Goal: Transaction & Acquisition: Purchase product/service

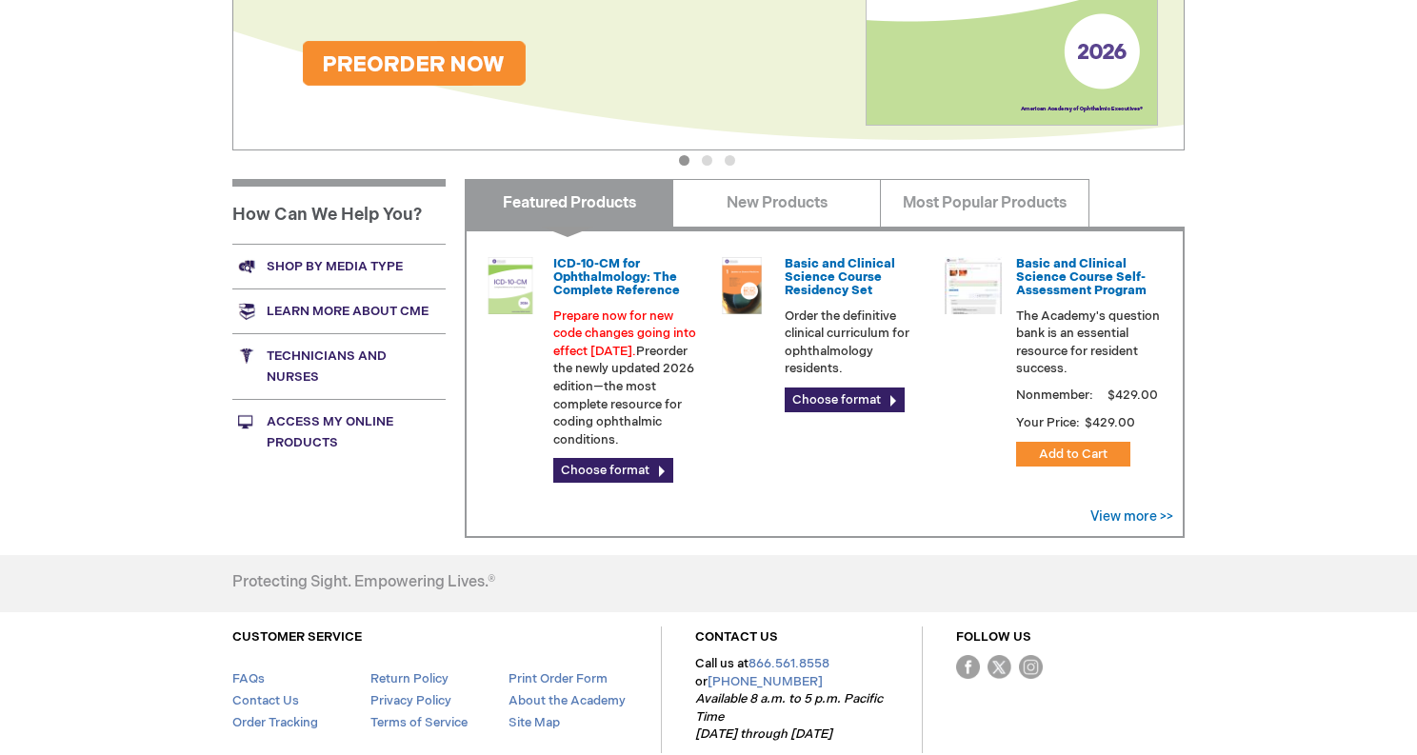
scroll to position [503, 0]
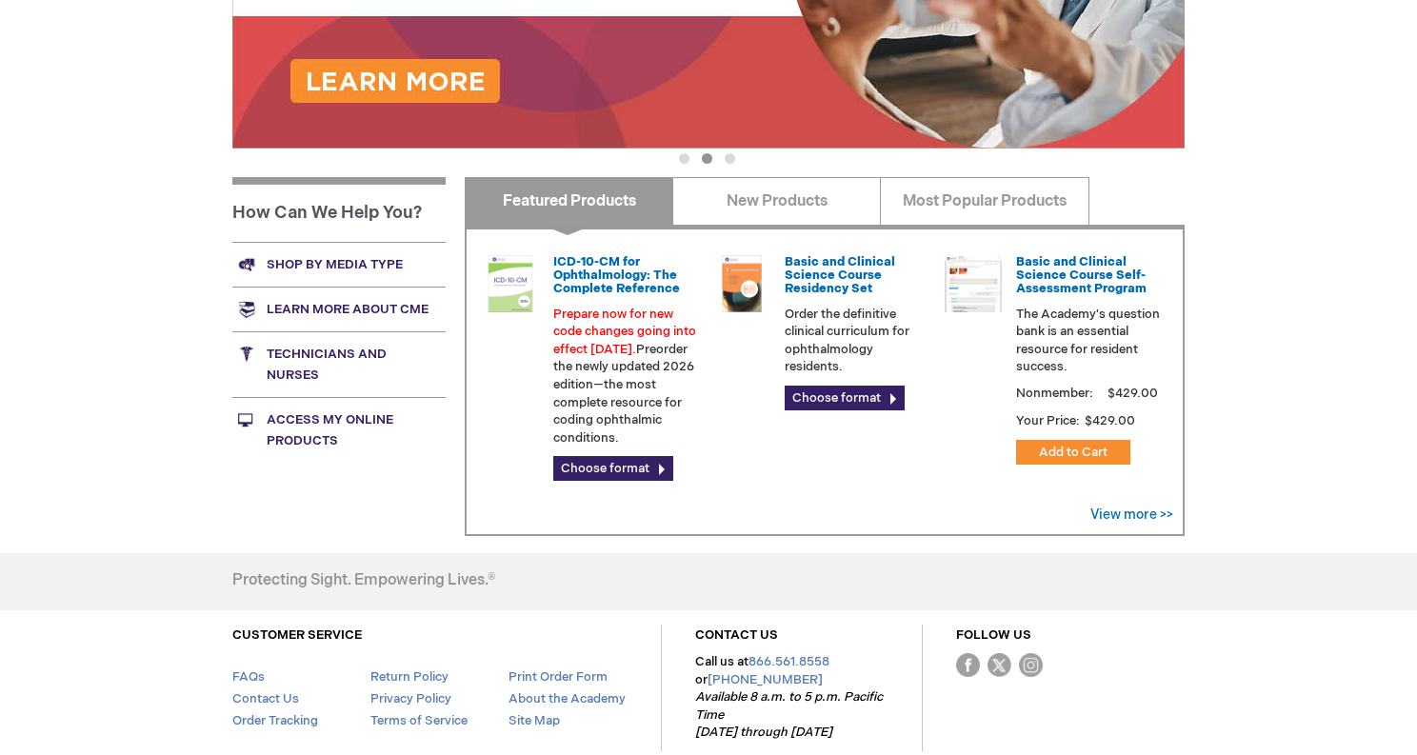
click at [302, 275] on link "Shop by media type" at bounding box center [338, 264] width 213 height 45
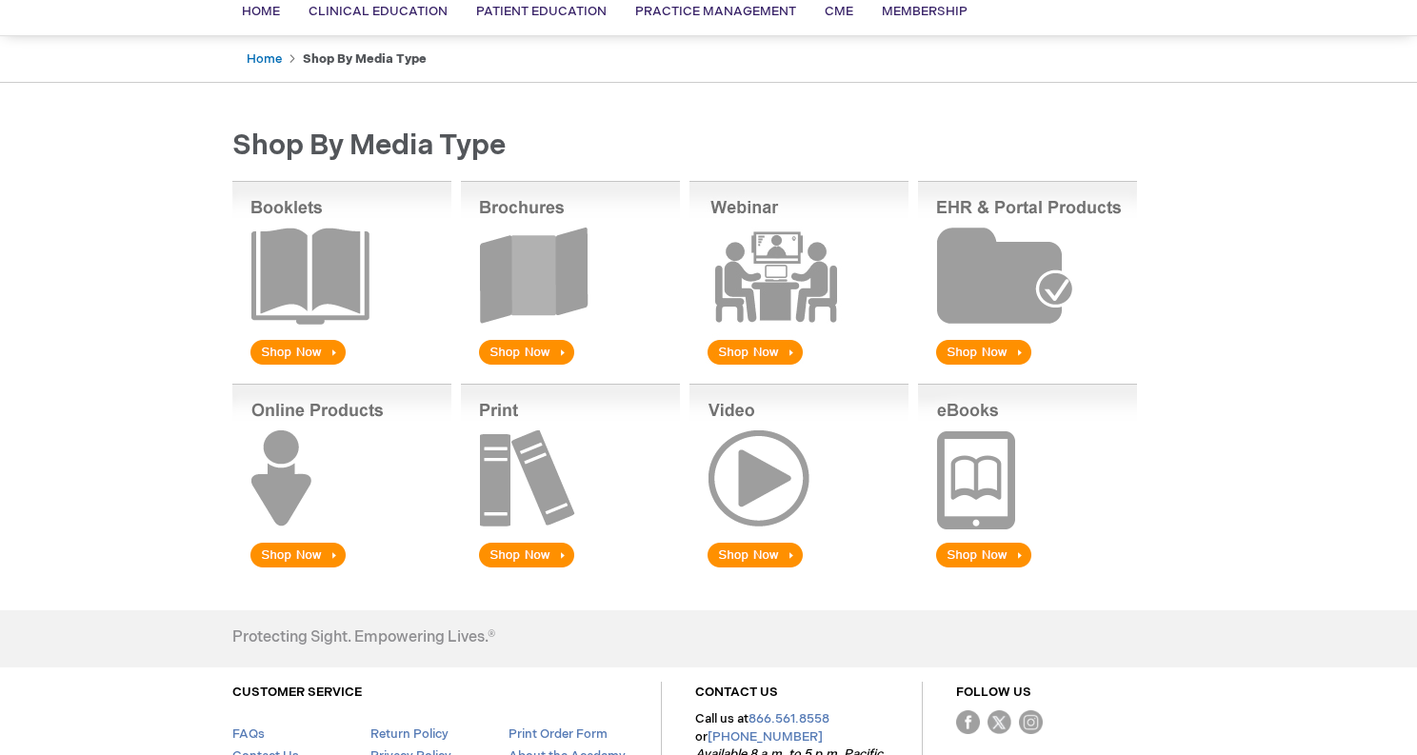
scroll to position [163, 0]
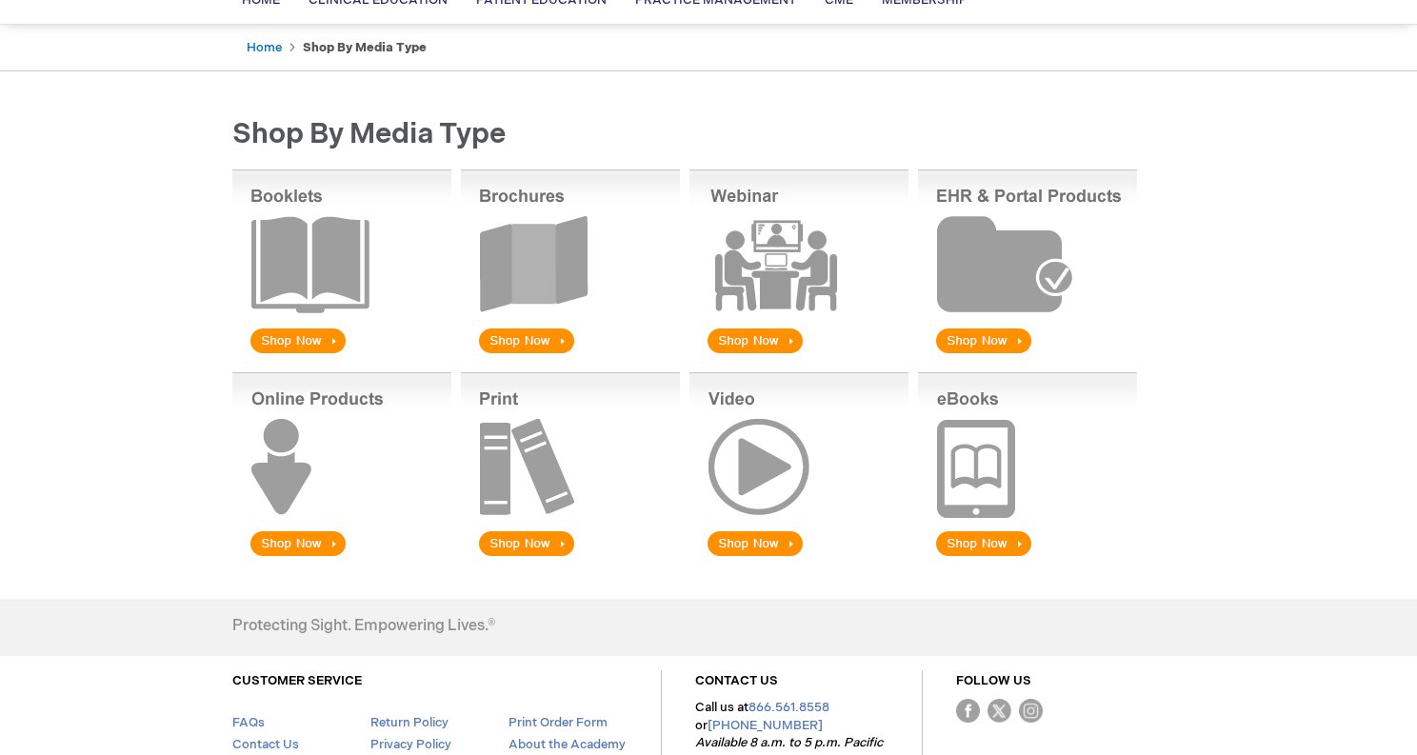
click at [1008, 558] on img at bounding box center [1027, 466] width 219 height 188
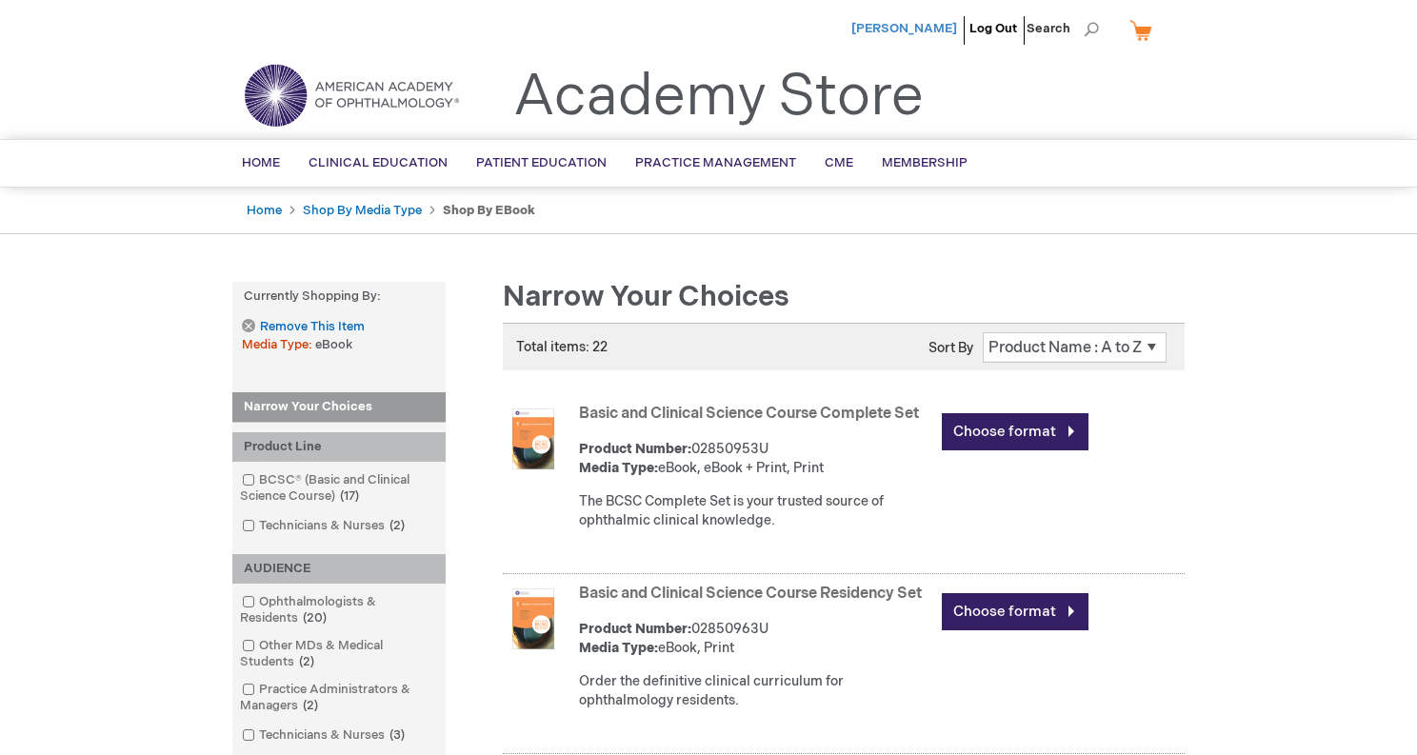
click at [876, 25] on span "[PERSON_NAME]" at bounding box center [904, 28] width 106 height 15
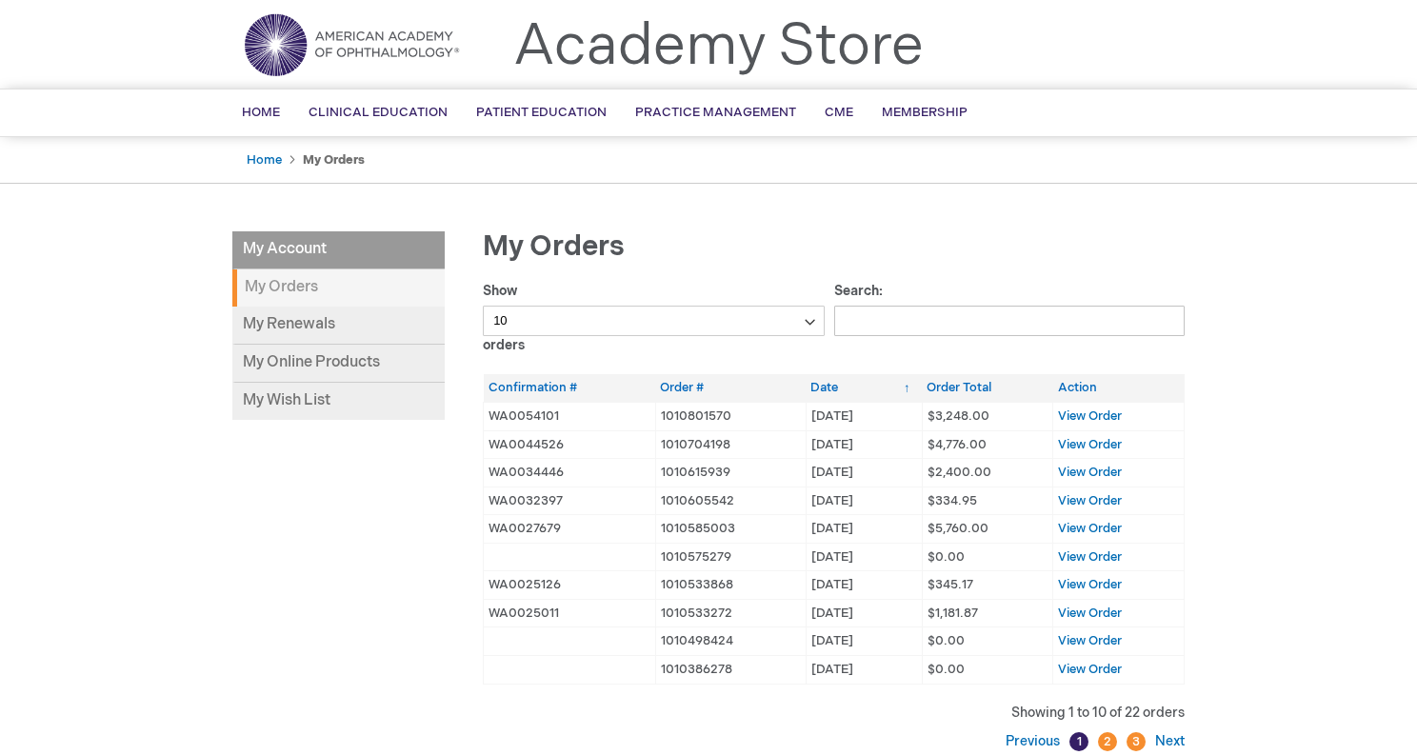
scroll to position [52, 0]
click at [1106, 416] on span "View Order" at bounding box center [1090, 414] width 64 height 15
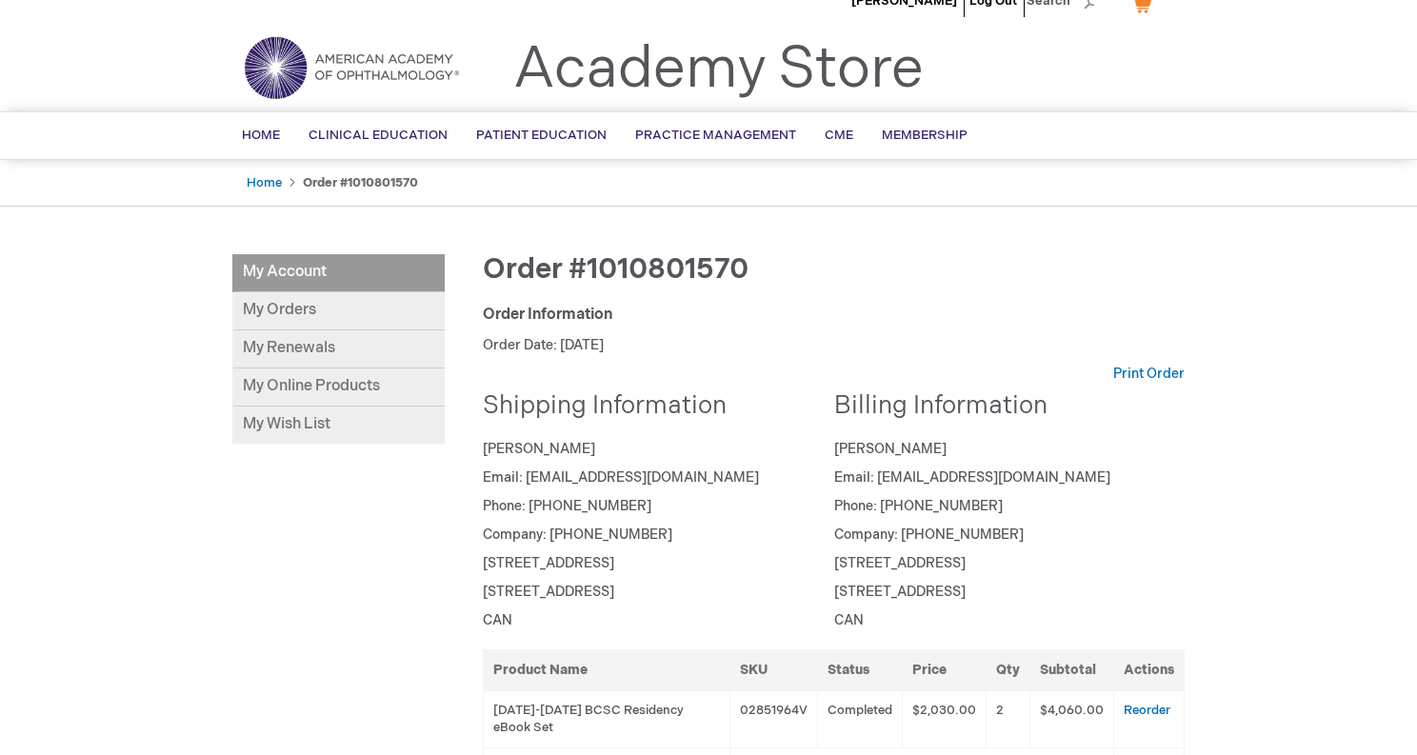
scroll to position [24, 0]
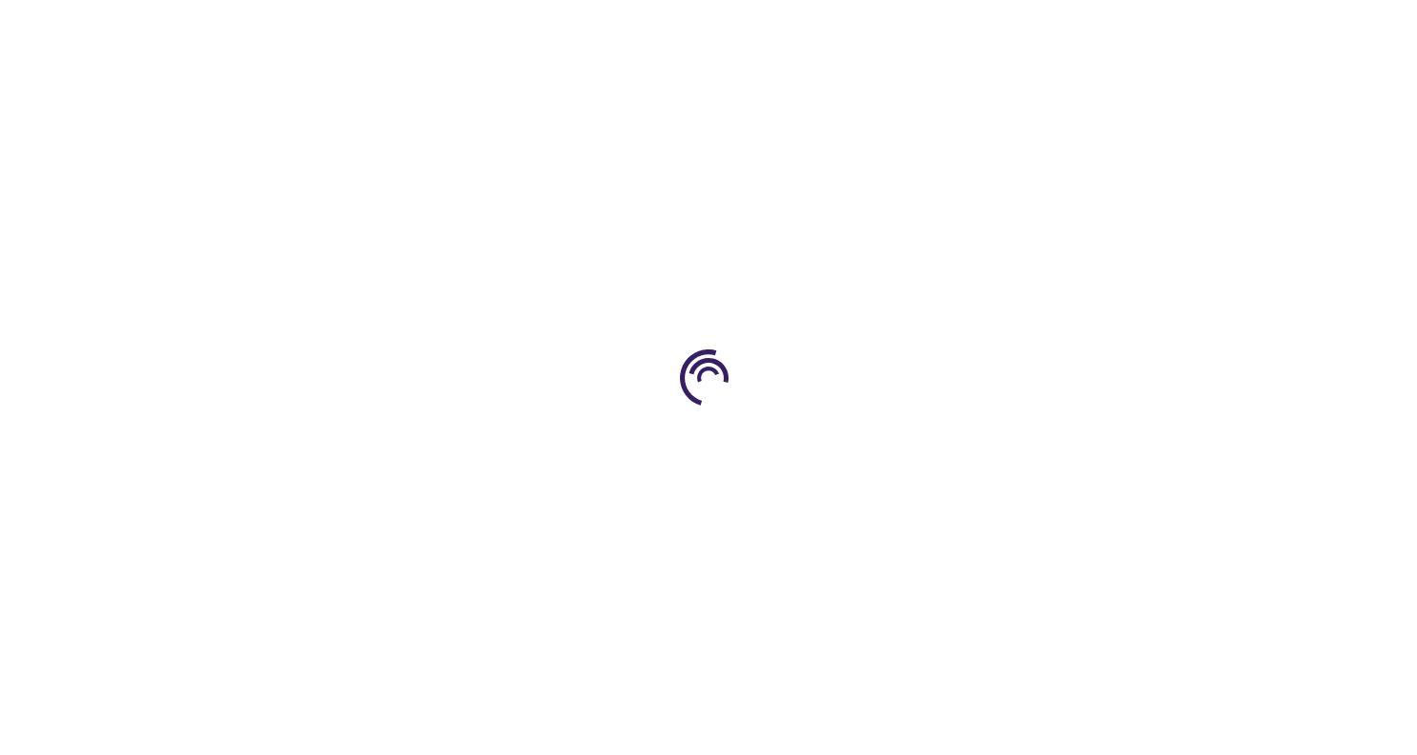
scroll to position [52, 0]
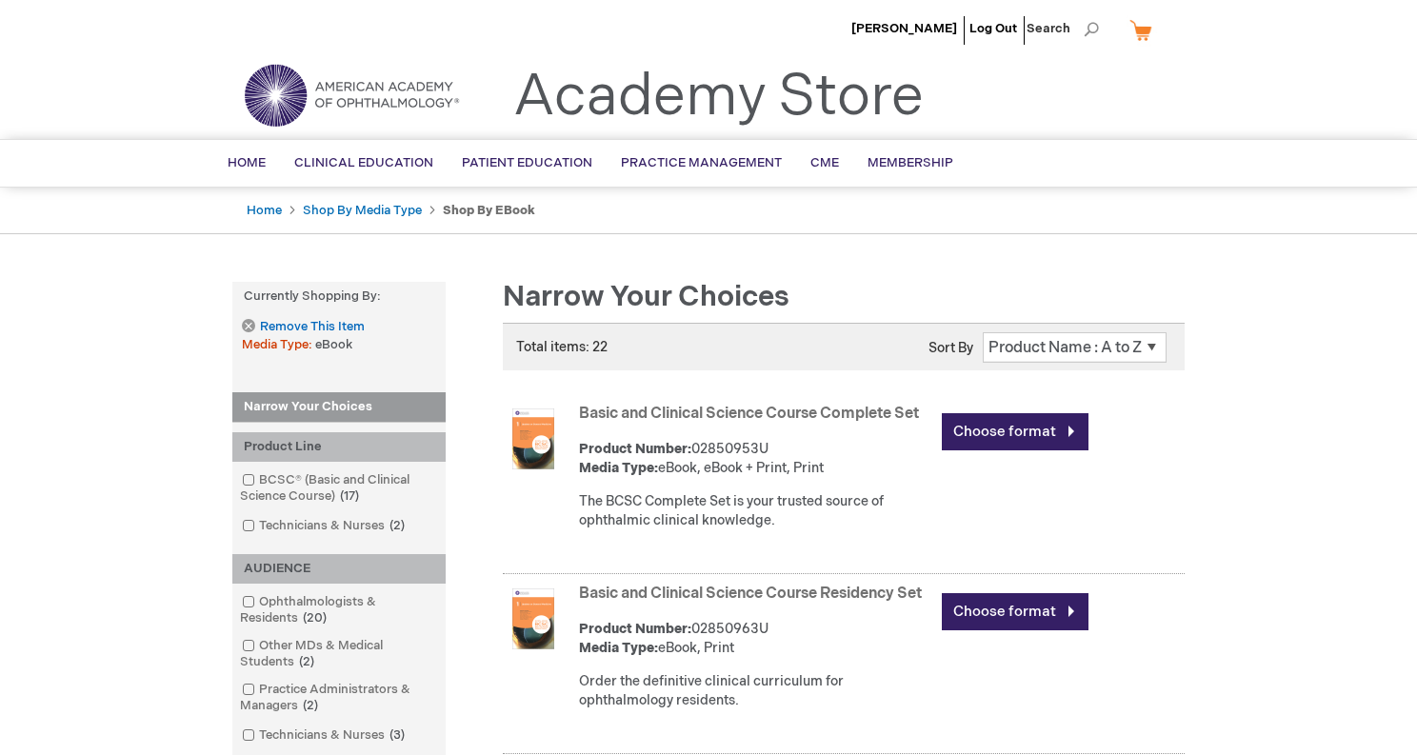
scroll to position [40, 0]
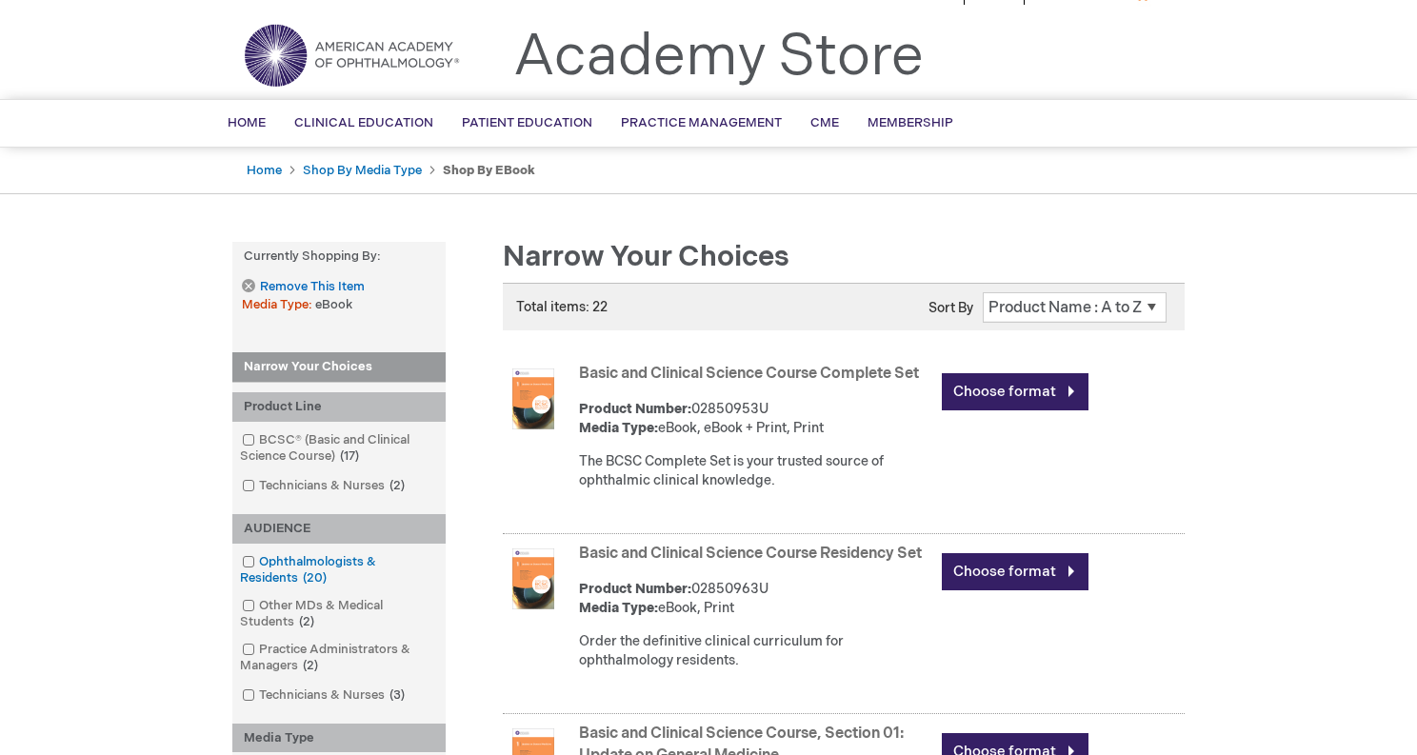
click at [259, 559] on span at bounding box center [259, 561] width 0 height 15
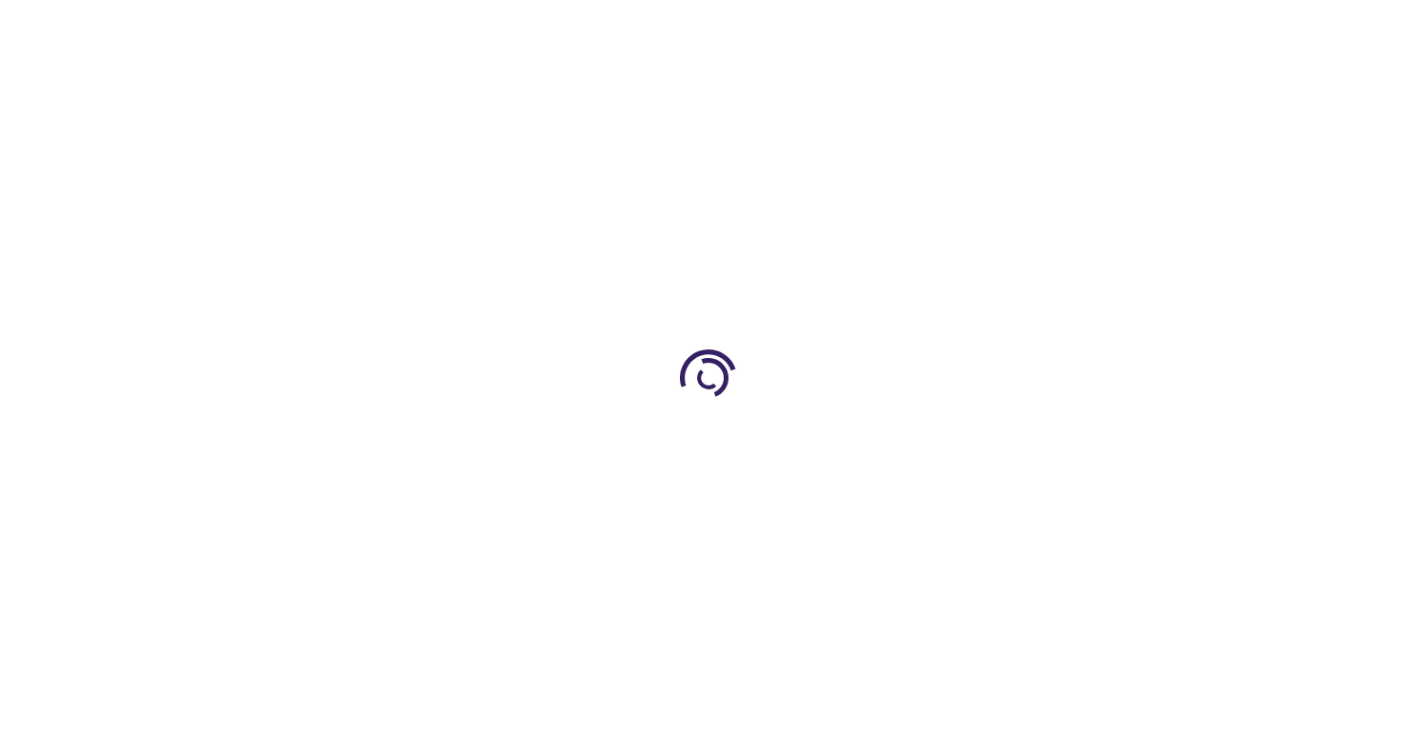
scroll to position [163, 0]
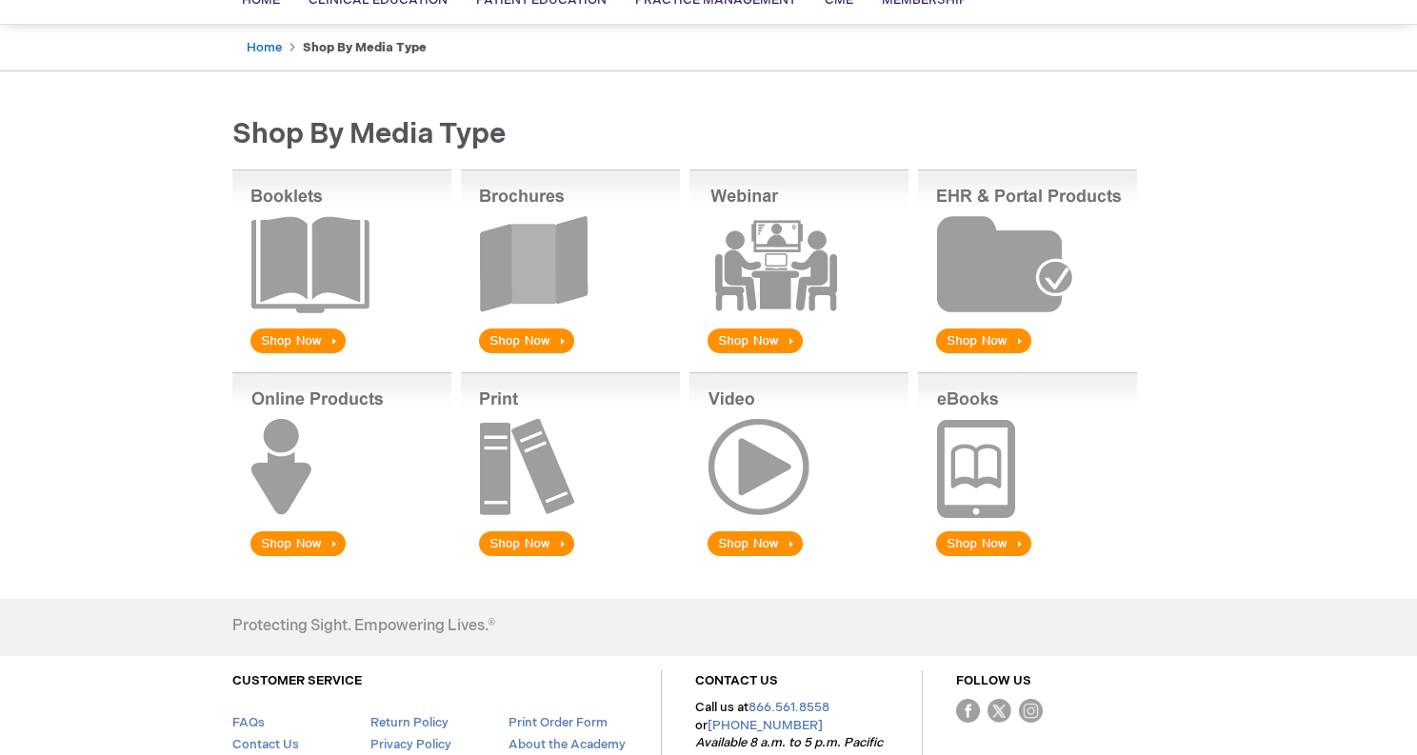
click at [964, 523] on img at bounding box center [1027, 466] width 219 height 188
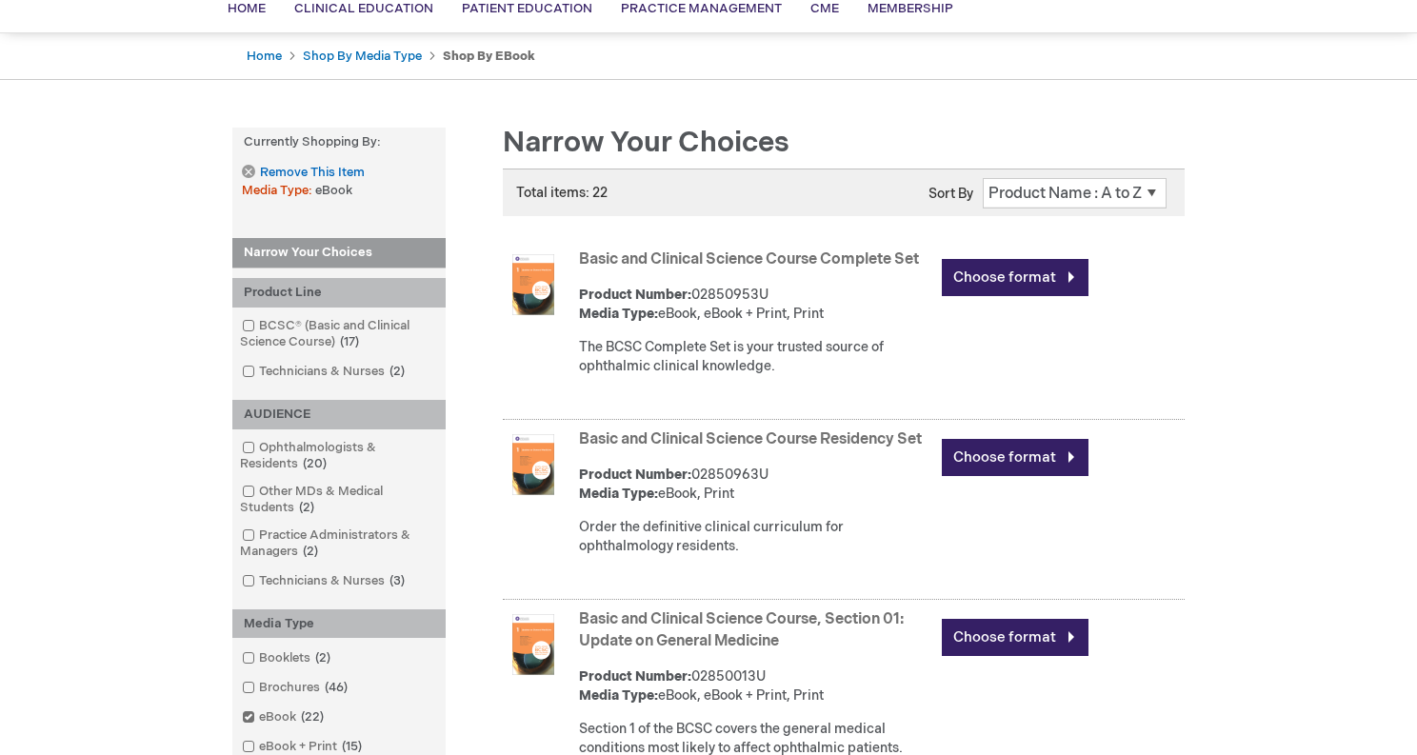
scroll to position [156, 0]
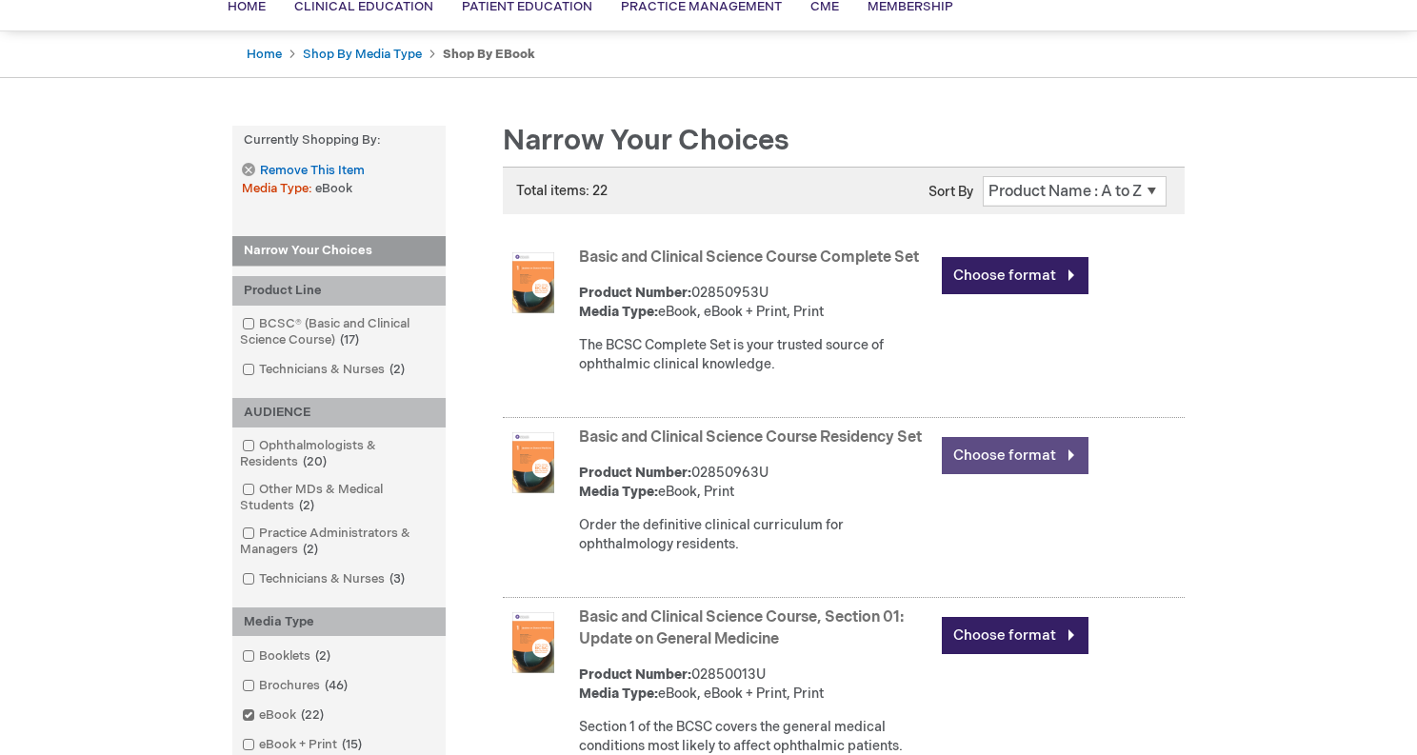
click at [972, 446] on link "Choose format" at bounding box center [1015, 455] width 147 height 37
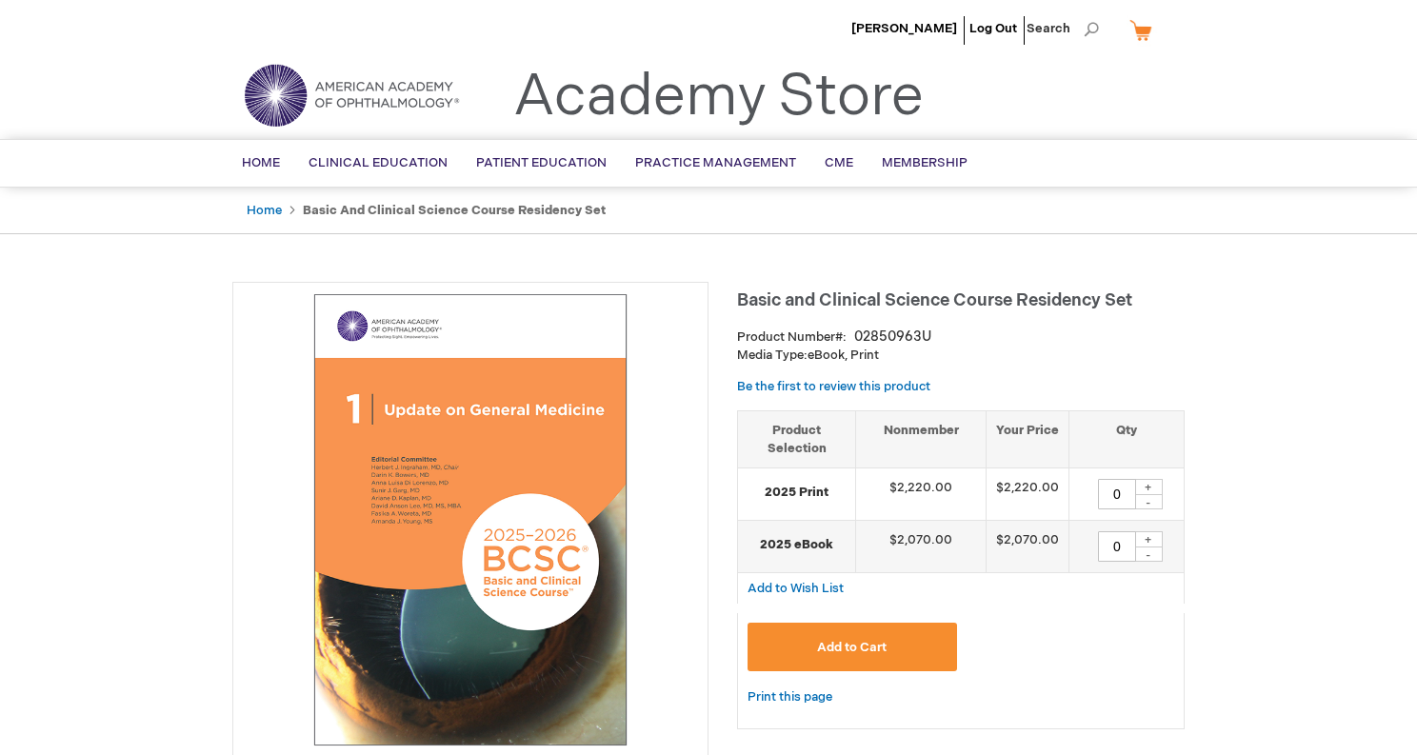
click at [1147, 535] on div "+" at bounding box center [1148, 539] width 29 height 16
type input "2"
click at [867, 651] on span "Add to Cart" at bounding box center [851, 647] width 69 height 15
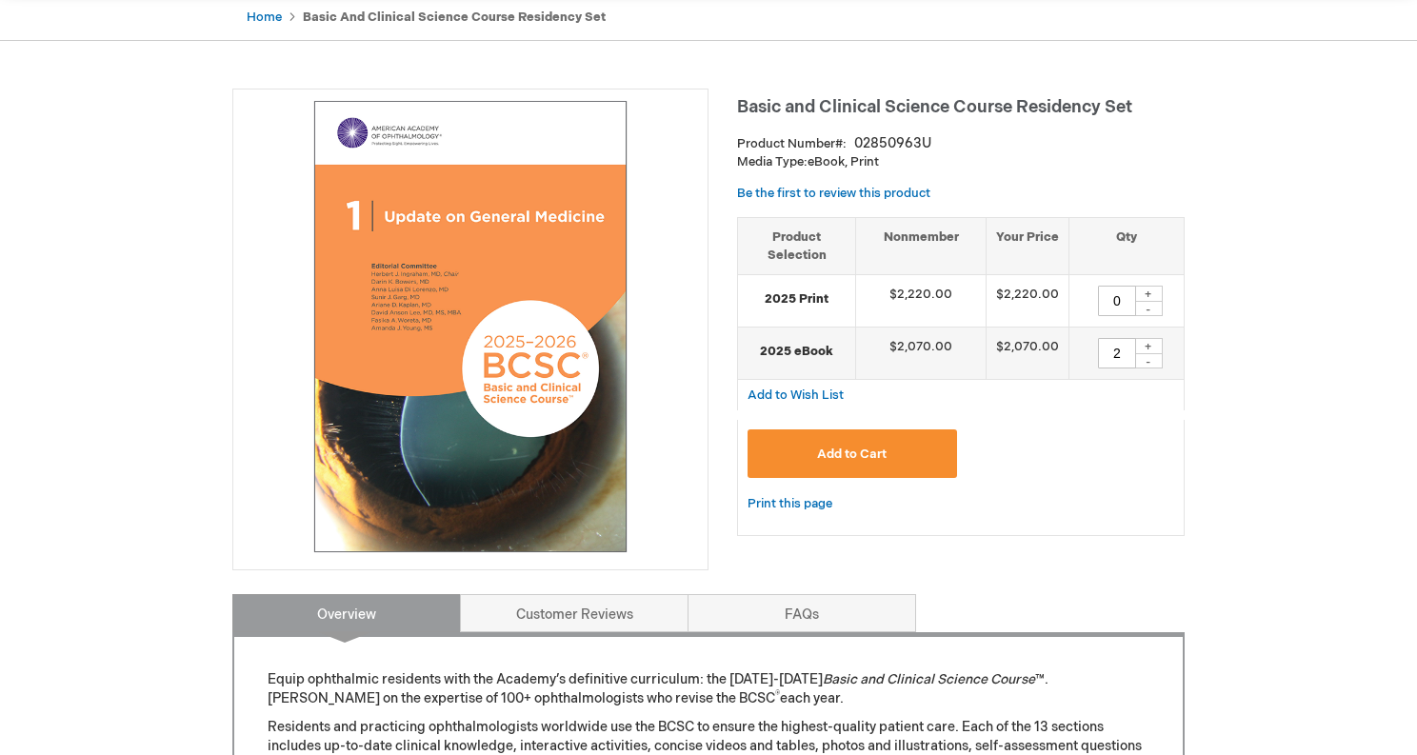
scroll to position [229, 0]
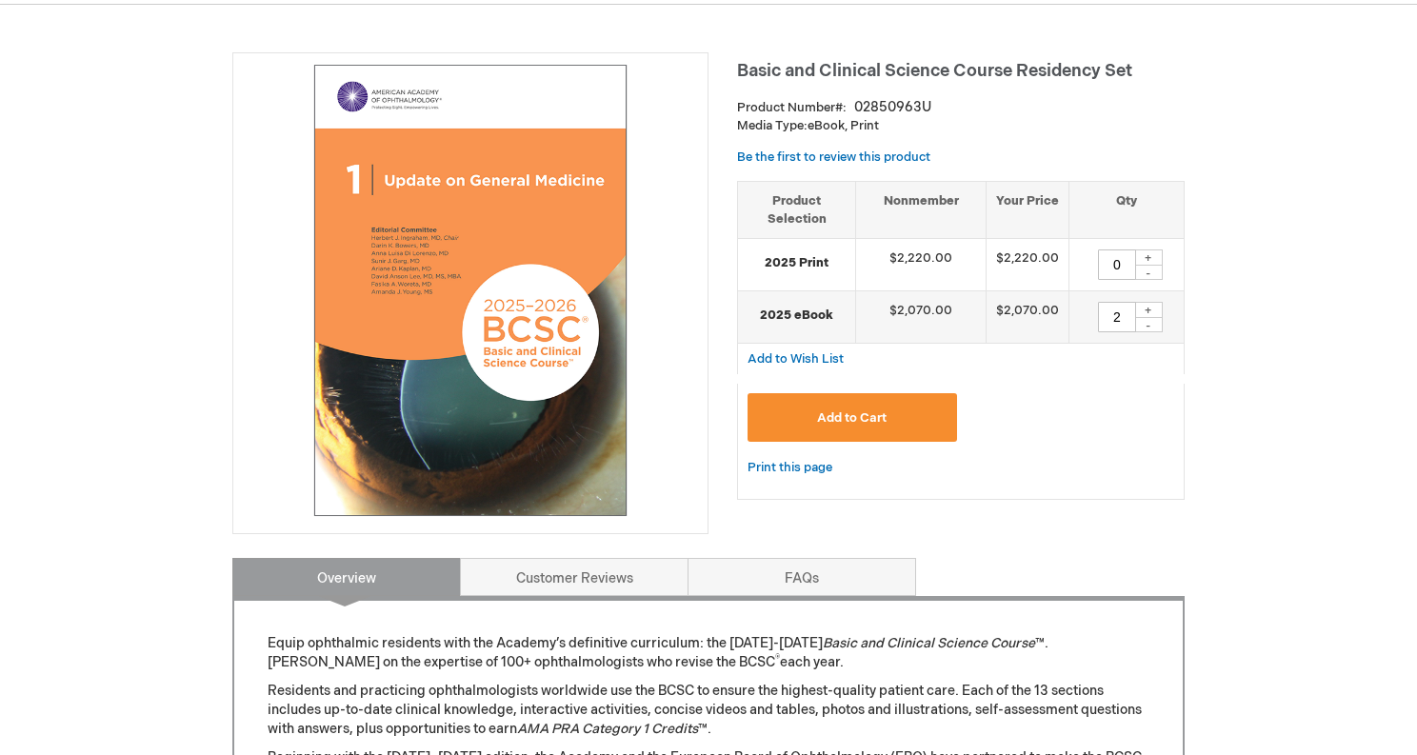
click at [874, 423] on span "Add to Cart" at bounding box center [851, 417] width 69 height 15
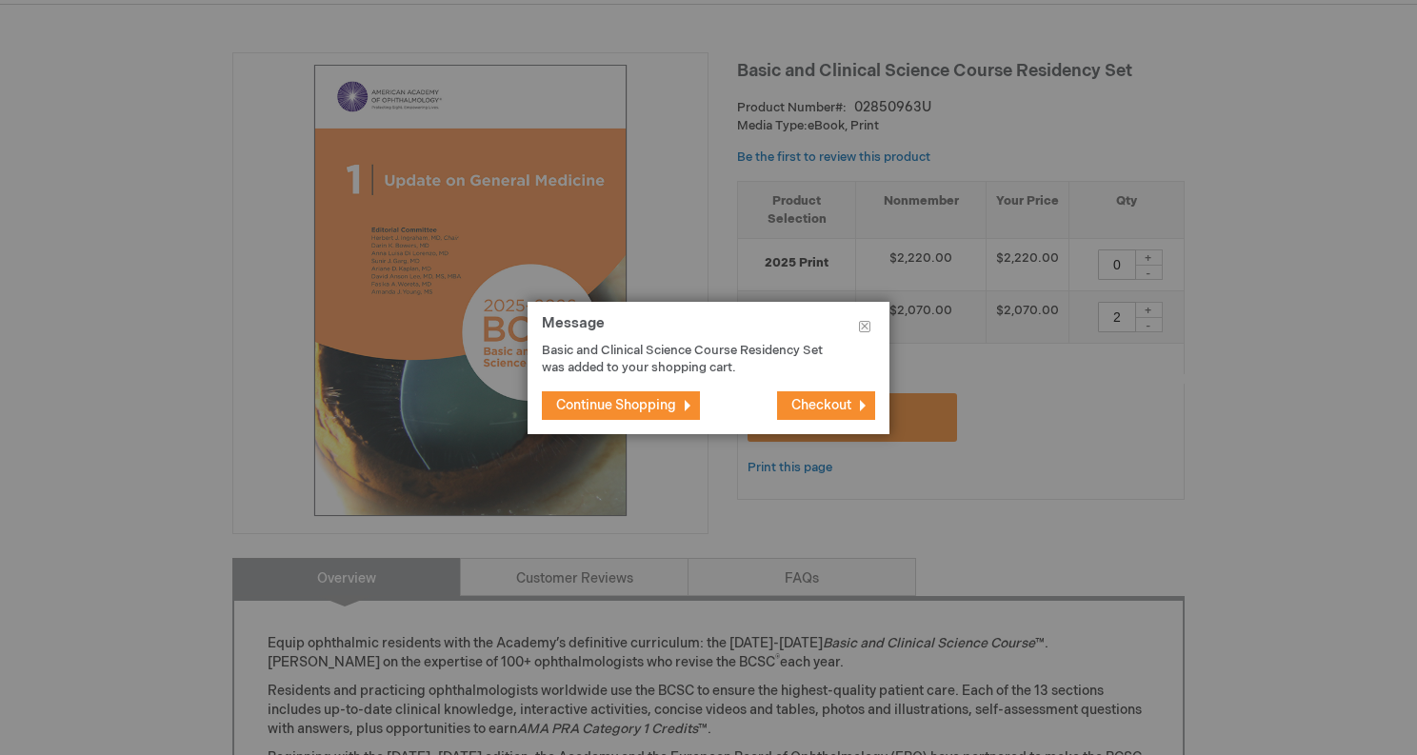
click at [637, 405] on span "Continue Shopping" at bounding box center [616, 405] width 120 height 16
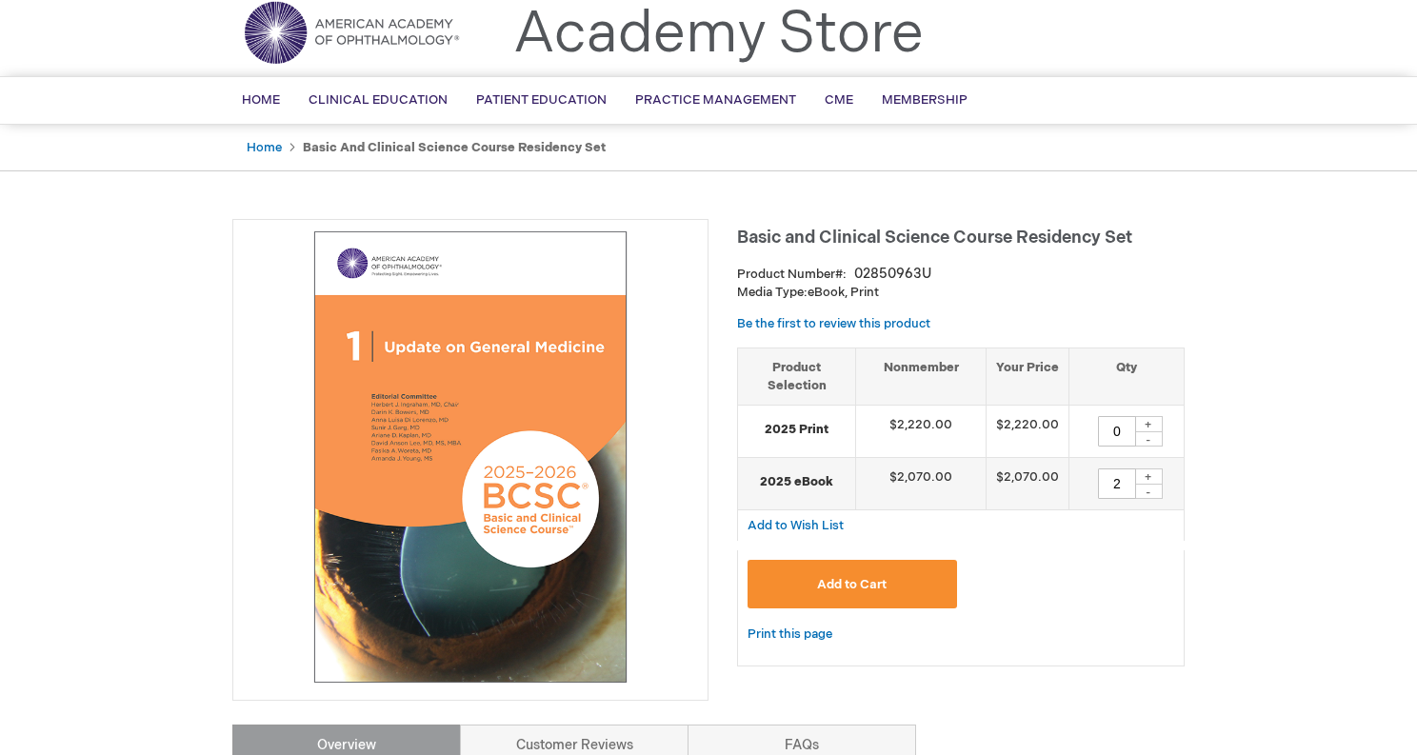
scroll to position [10, 0]
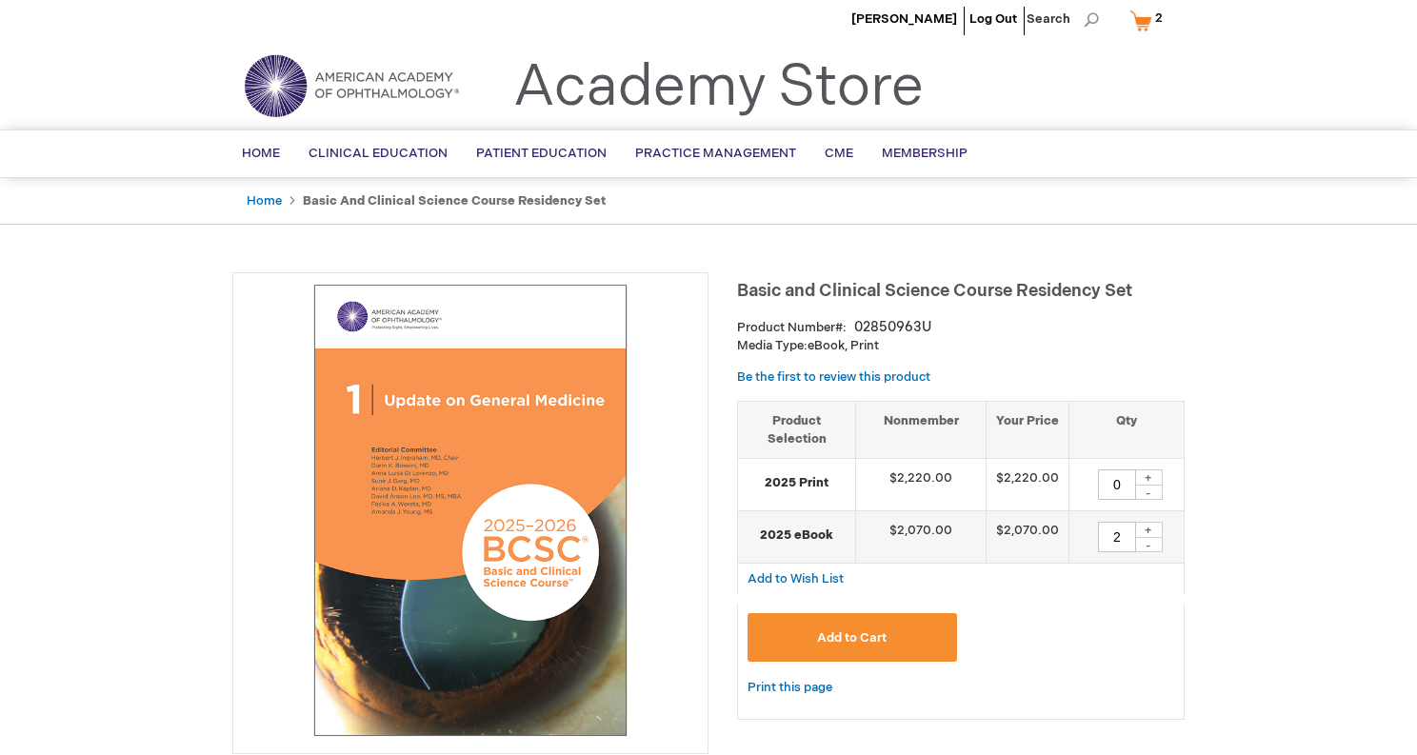
click at [859, 10] on li "[PERSON_NAME]" at bounding box center [903, 18] width 115 height 57
click at [899, 28] on li "[PERSON_NAME]" at bounding box center [903, 18] width 115 height 57
click at [900, 24] on span "[PERSON_NAME]" at bounding box center [904, 18] width 106 height 15
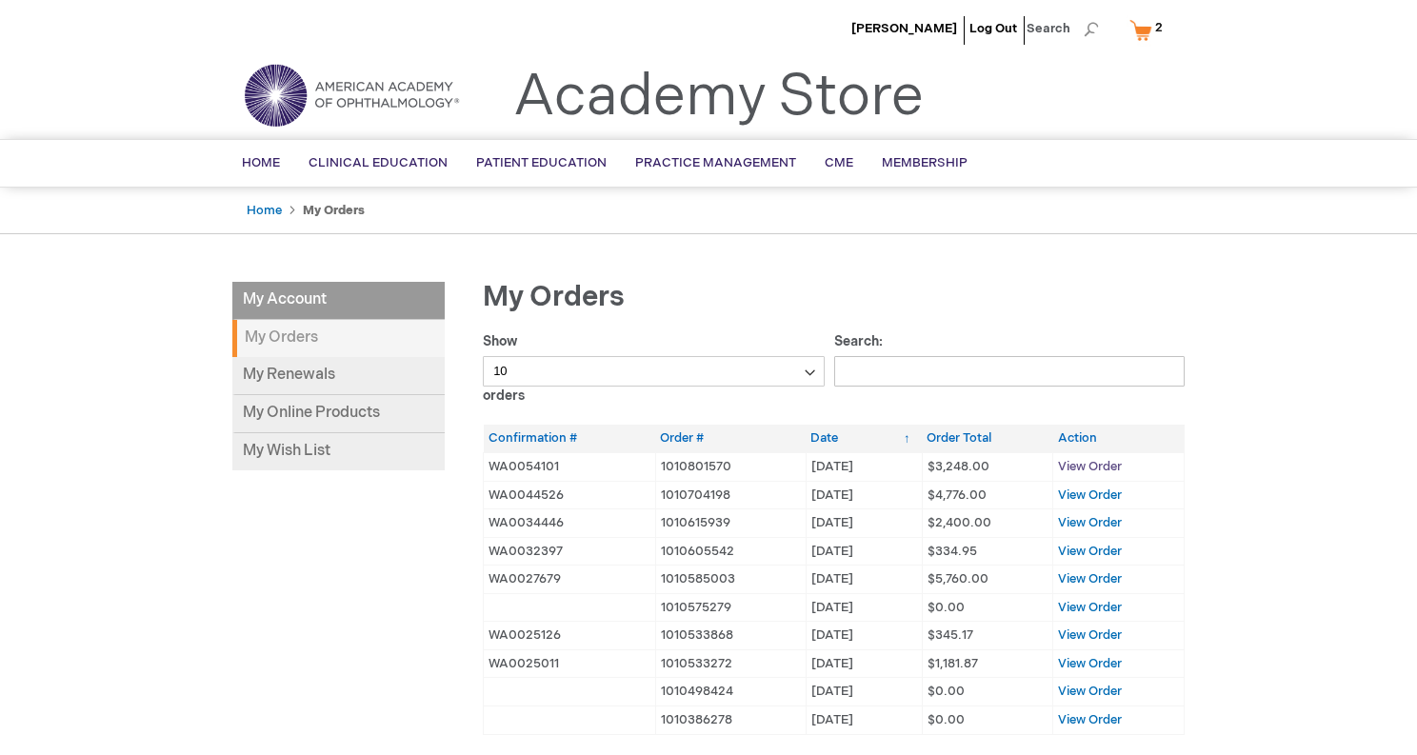
click at [1093, 462] on span "View Order" at bounding box center [1090, 466] width 64 height 15
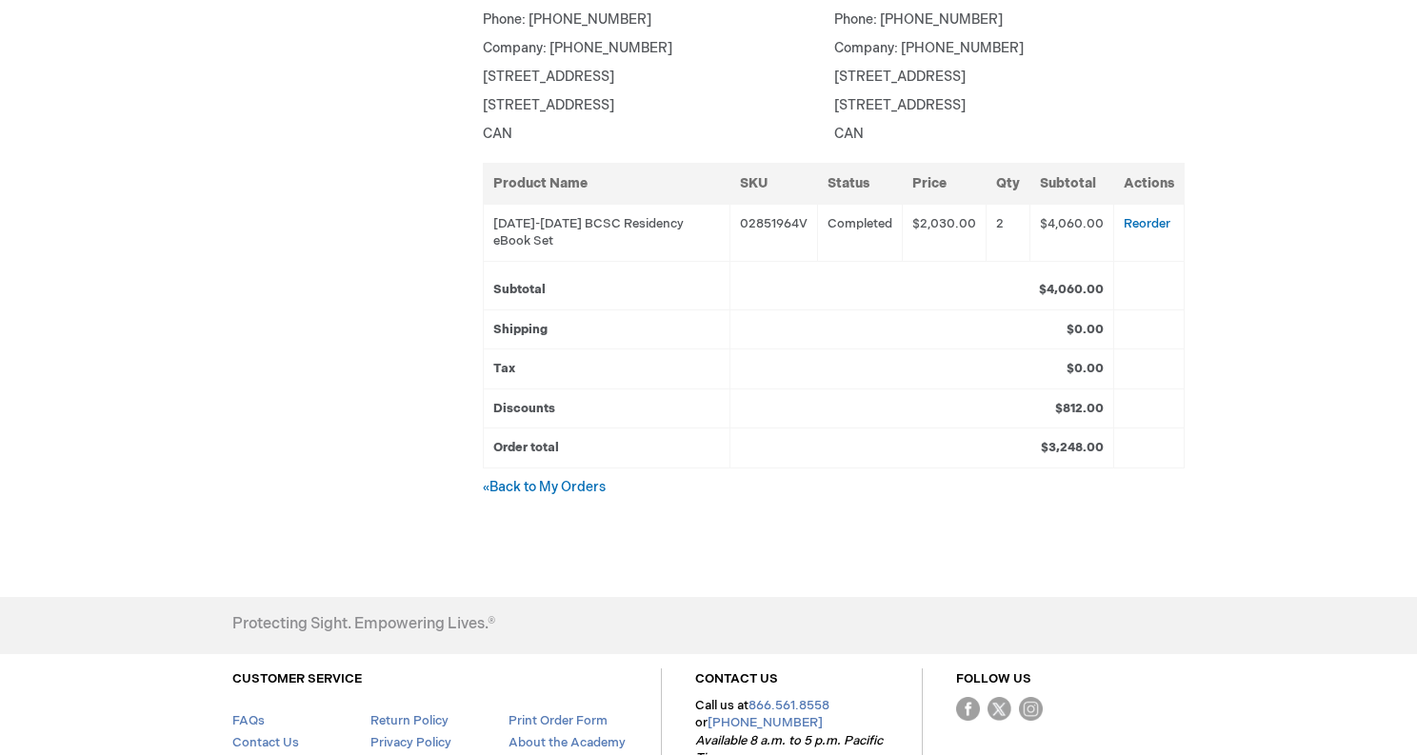
scroll to position [577, 0]
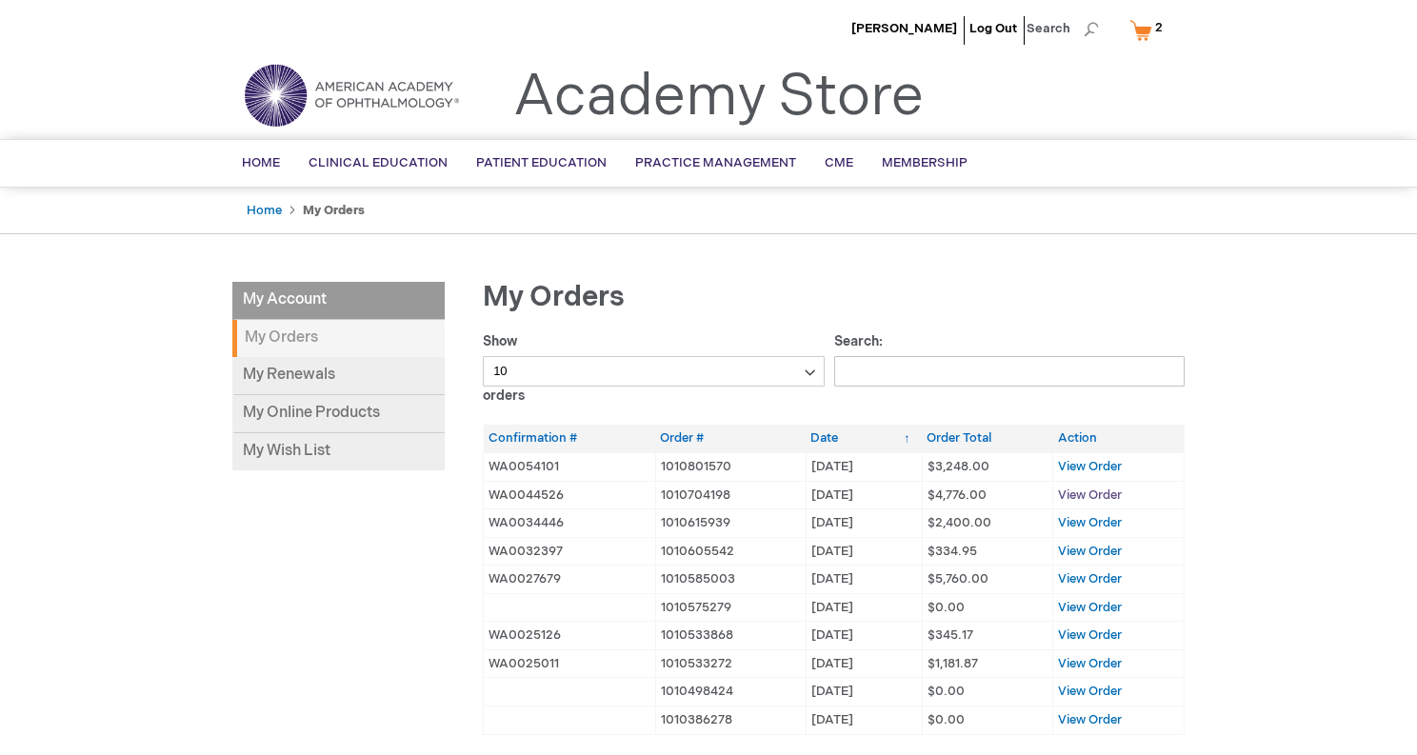
click at [1104, 502] on span "View Order" at bounding box center [1090, 494] width 64 height 15
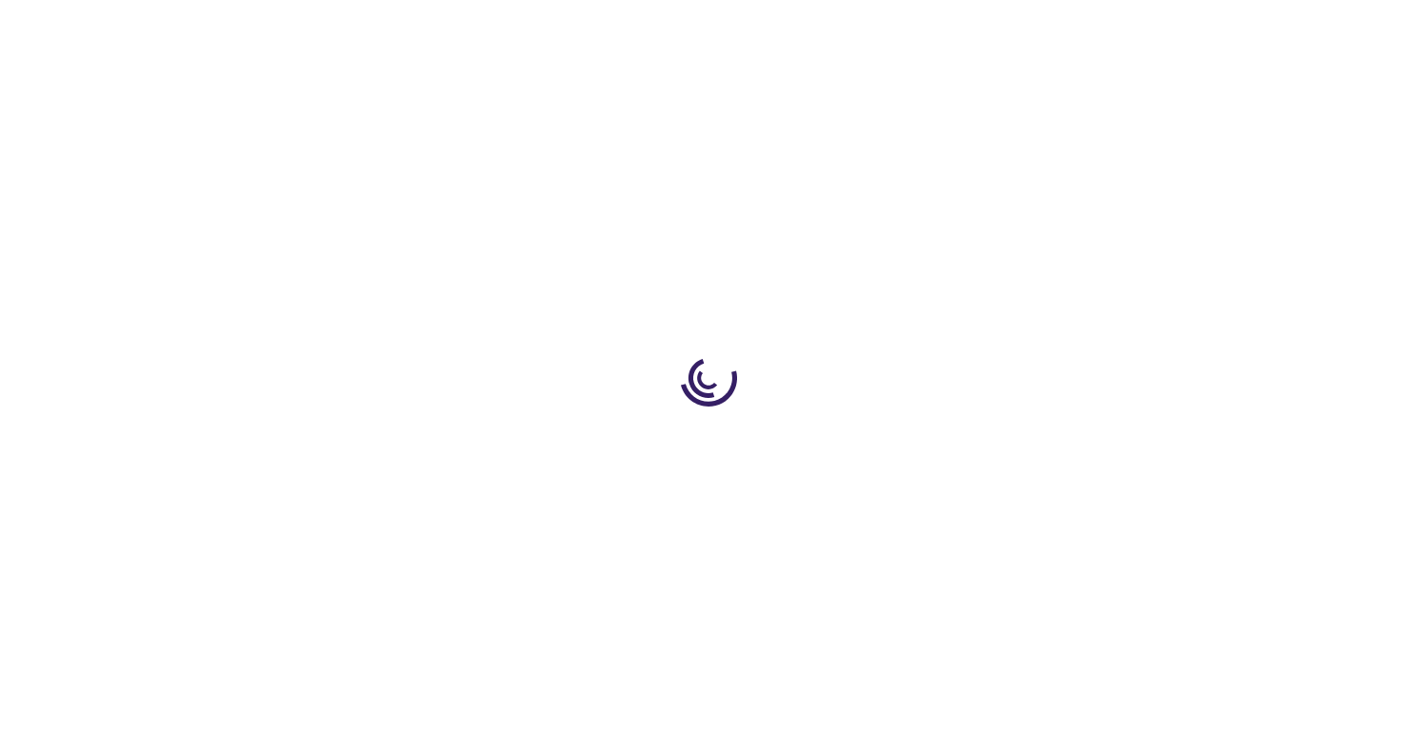
scroll to position [10, 0]
type input "0"
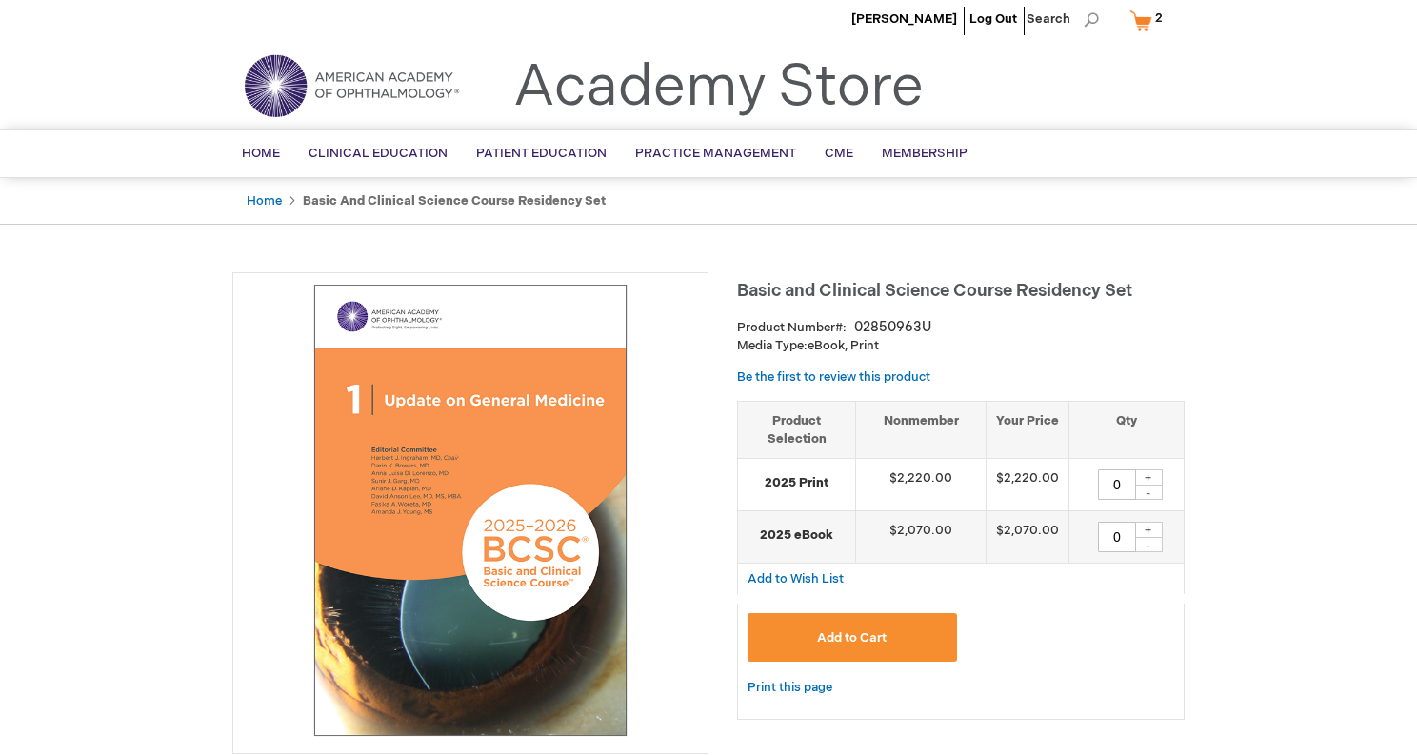
click at [1155, 17] on span "2 2 items" at bounding box center [1158, 18] width 13 height 23
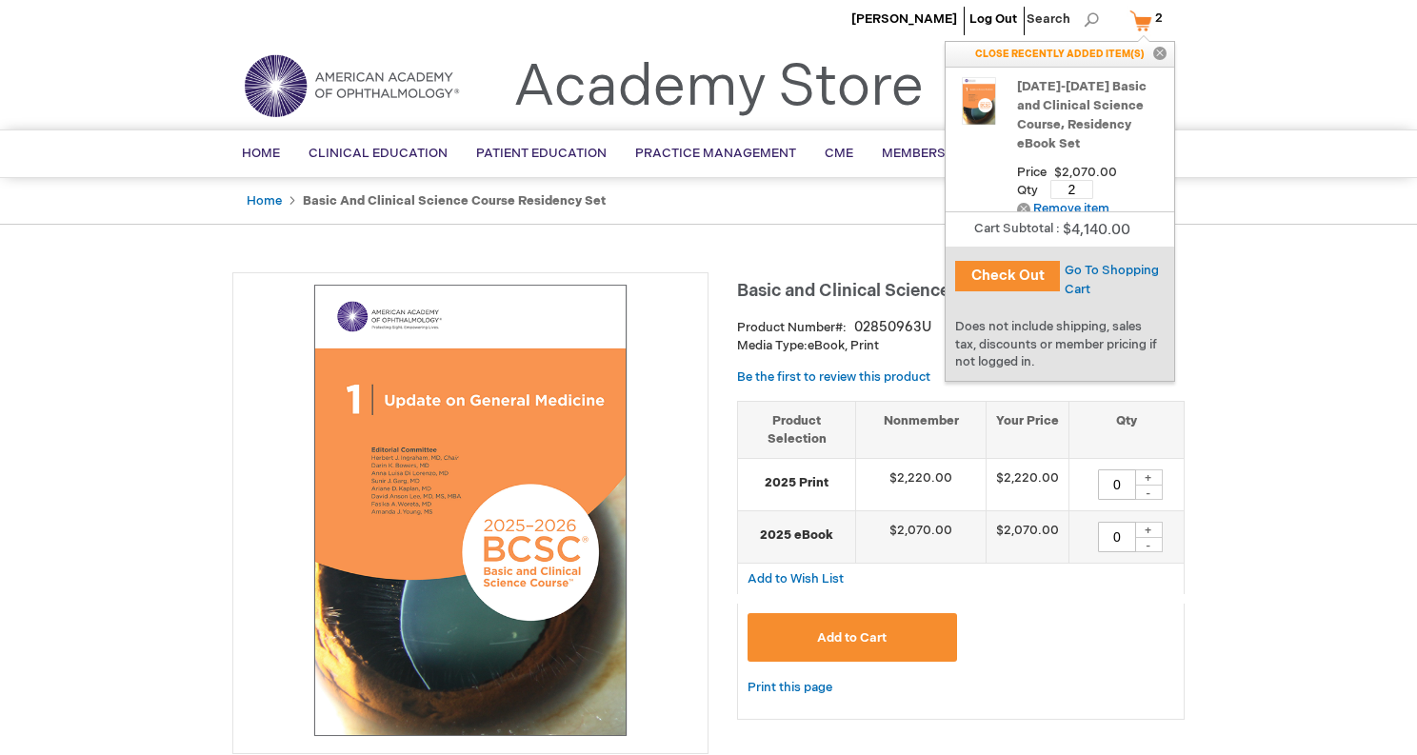
click at [1001, 271] on button "Check Out" at bounding box center [1007, 276] width 105 height 30
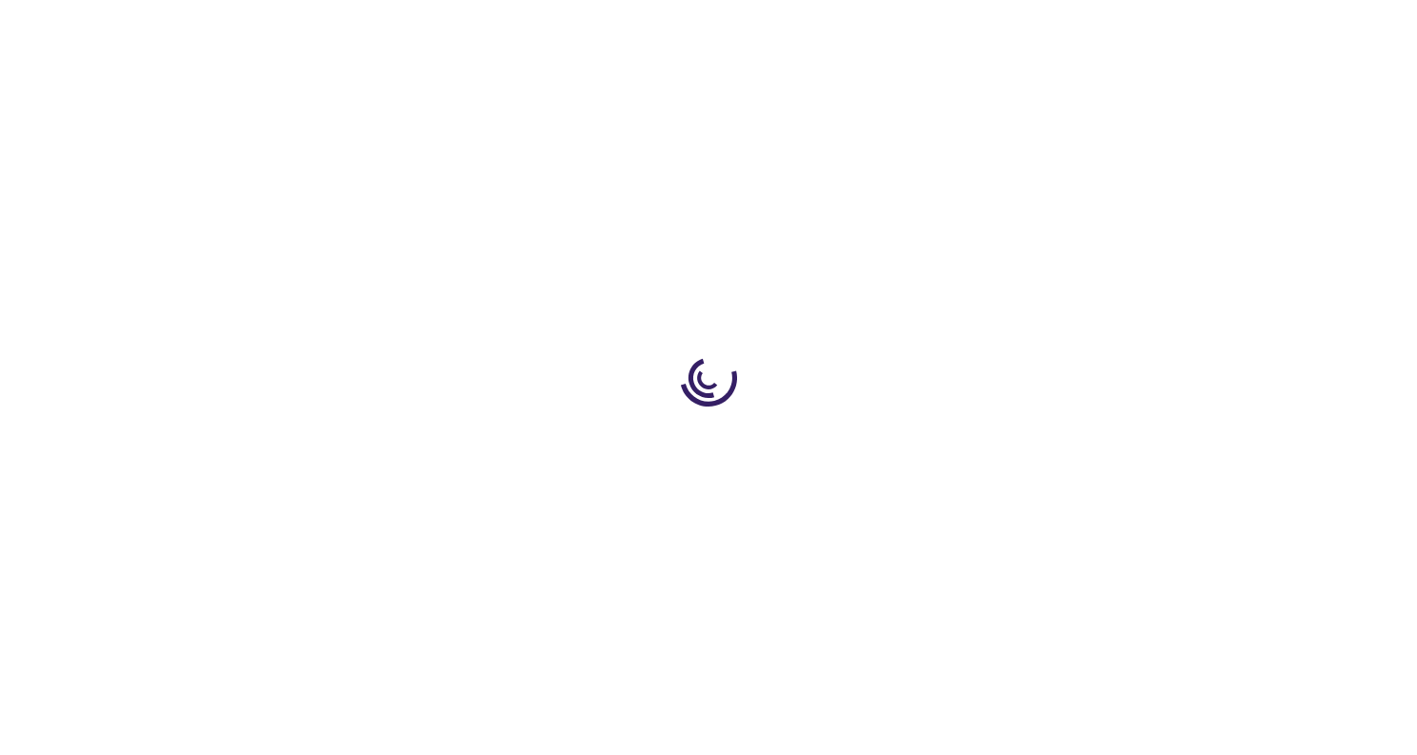
select select "CA"
select select "71"
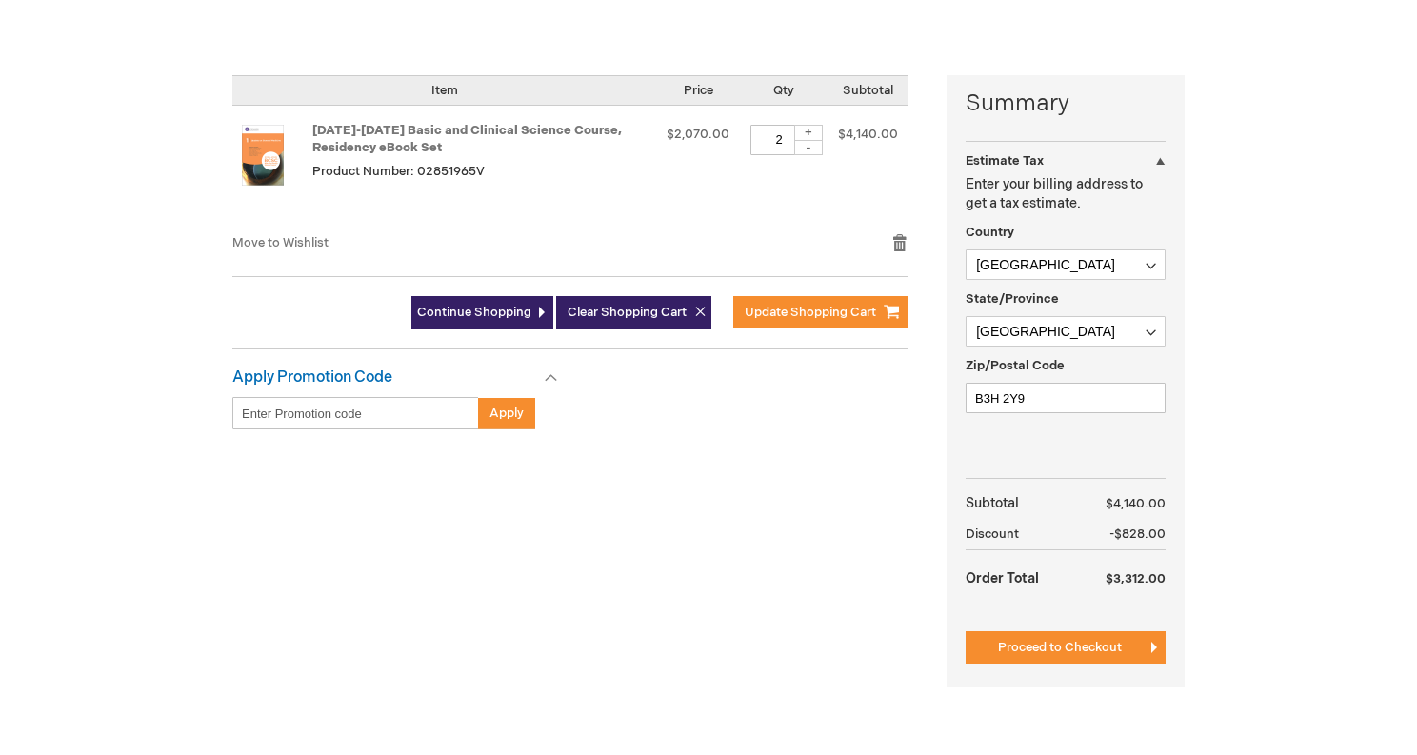
scroll to position [412, 0]
click at [1044, 650] on span "Proceed to Checkout" at bounding box center [1060, 646] width 124 height 15
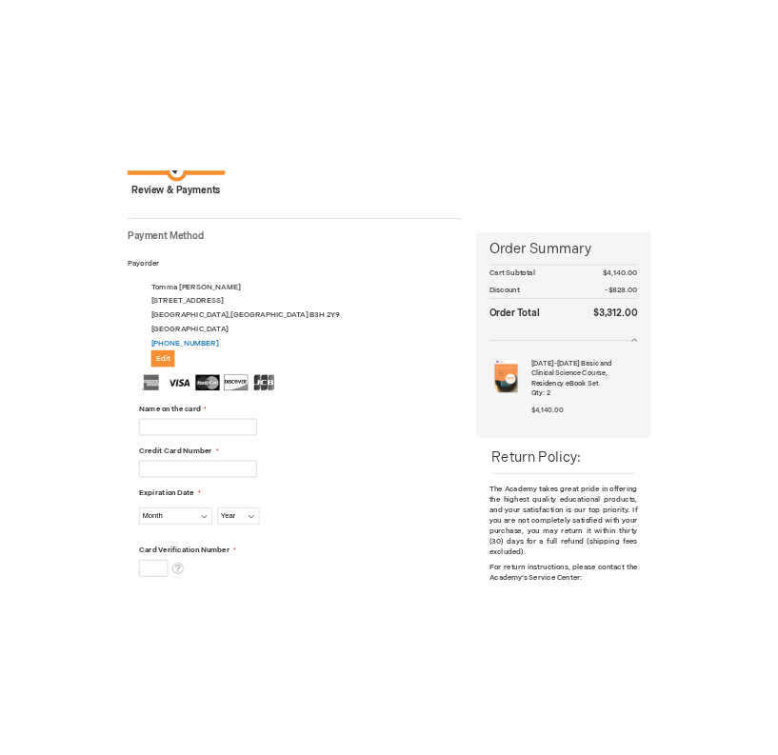
scroll to position [193, 0]
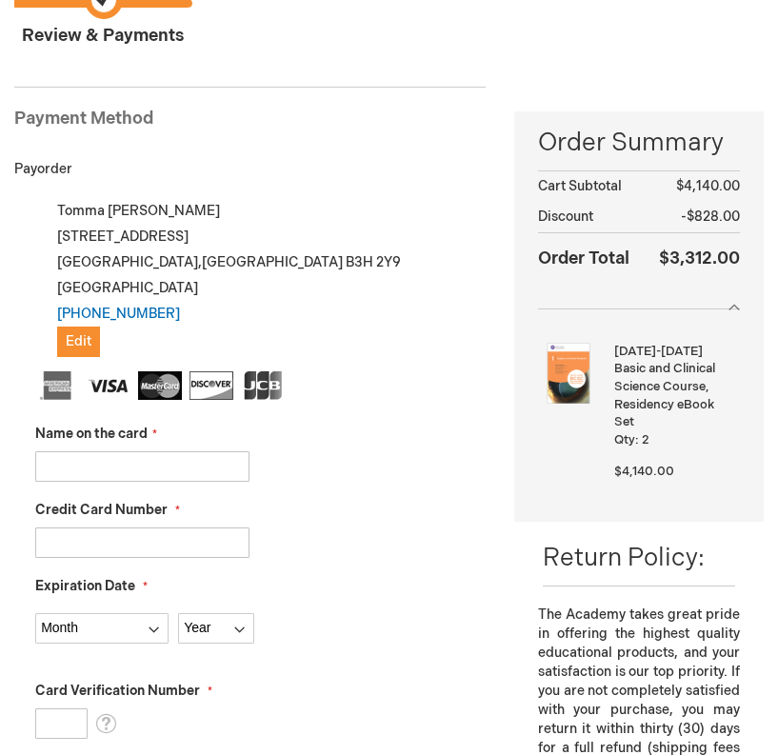
click at [60, 461] on input "Name on the card" at bounding box center [142, 466] width 214 height 30
type input "Susan E Smith"
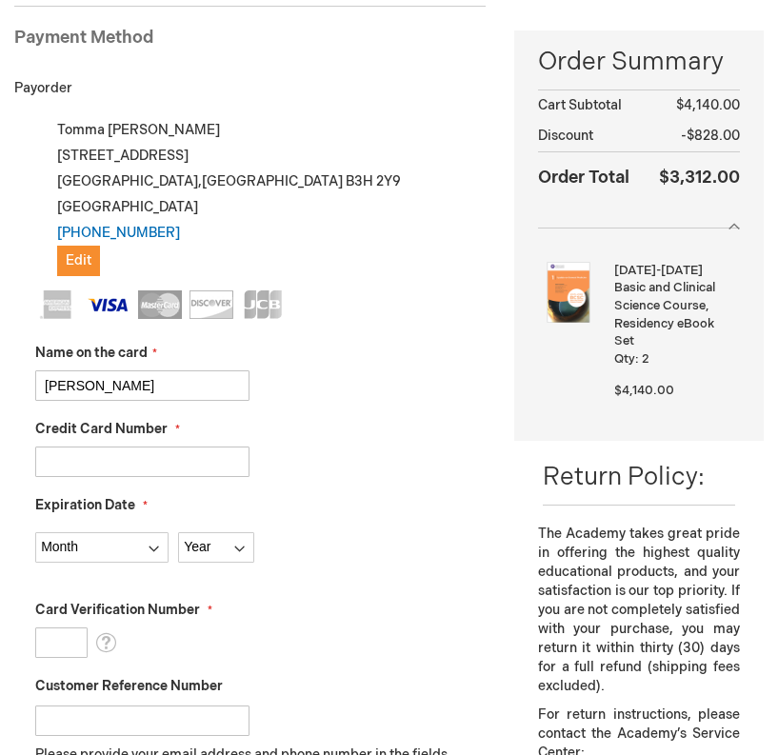
scroll to position [277, 0]
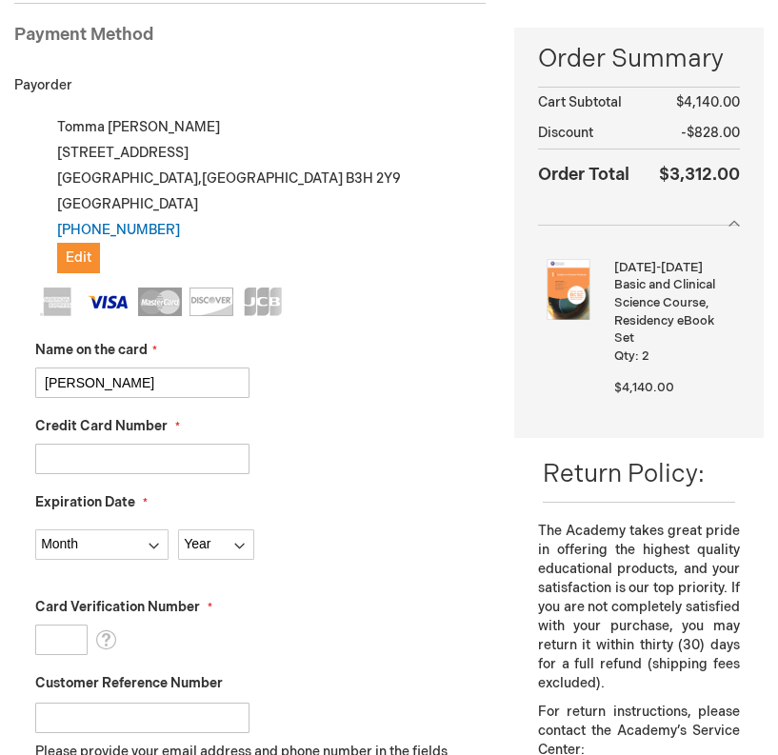
type input "4514011821848684"
click at [86, 544] on select "Month 01 - January 02 - February 03 - March 04 - April 05 - May 06 - June 07 - …" at bounding box center [101, 544] width 133 height 30
select select "8"
click option "08 - August" at bounding box center [0, 0] width 0 height 0
click at [178, 529] on select "Year 2025 2026 2027 2028 2029 2030 2031 2032 2033 2034 2035" at bounding box center [216, 544] width 76 height 30
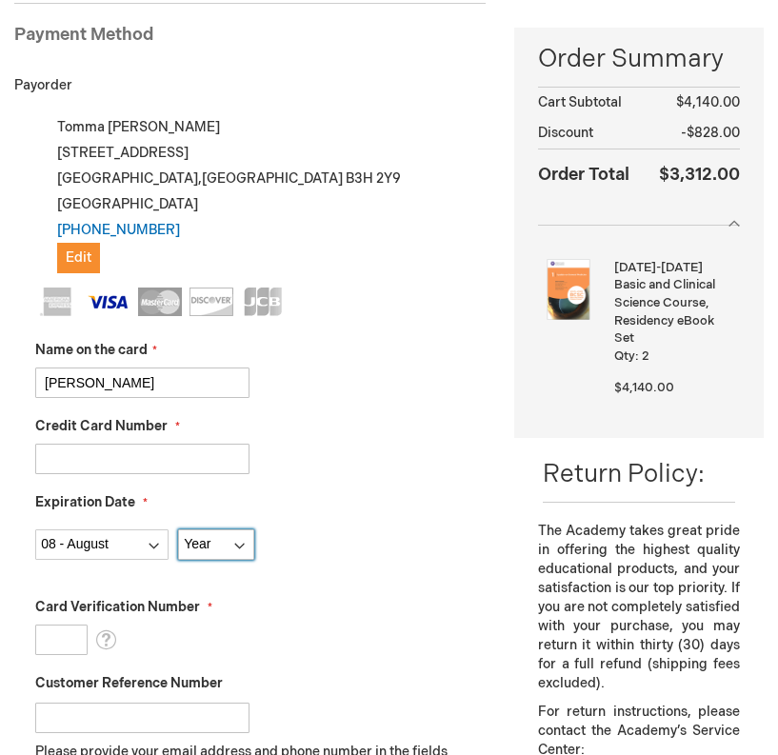
select select "2027"
click option "2027" at bounding box center [0, 0] width 0 height 0
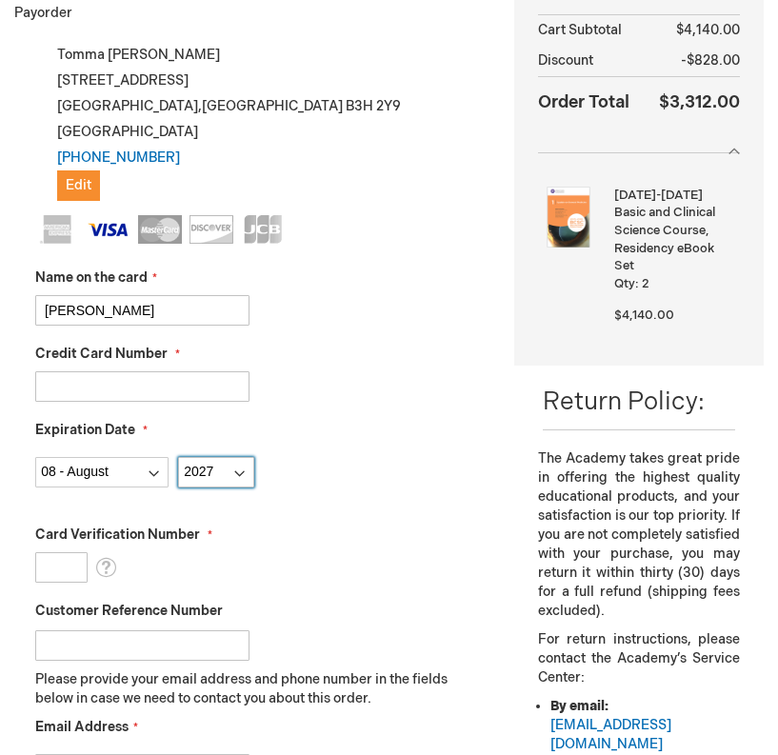
scroll to position [364, 0]
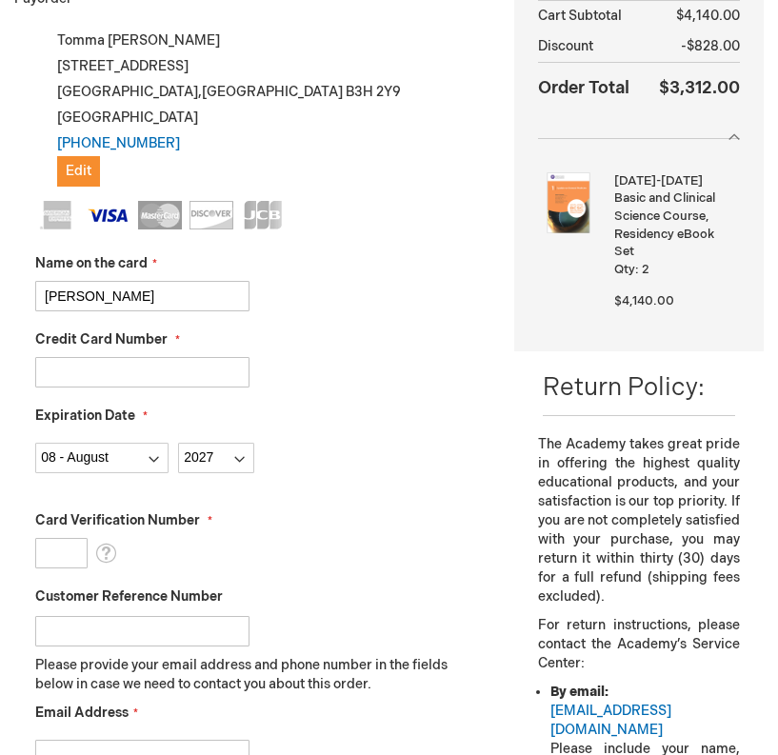
click at [56, 549] on input "Card Verification Number" at bounding box center [61, 553] width 52 height 30
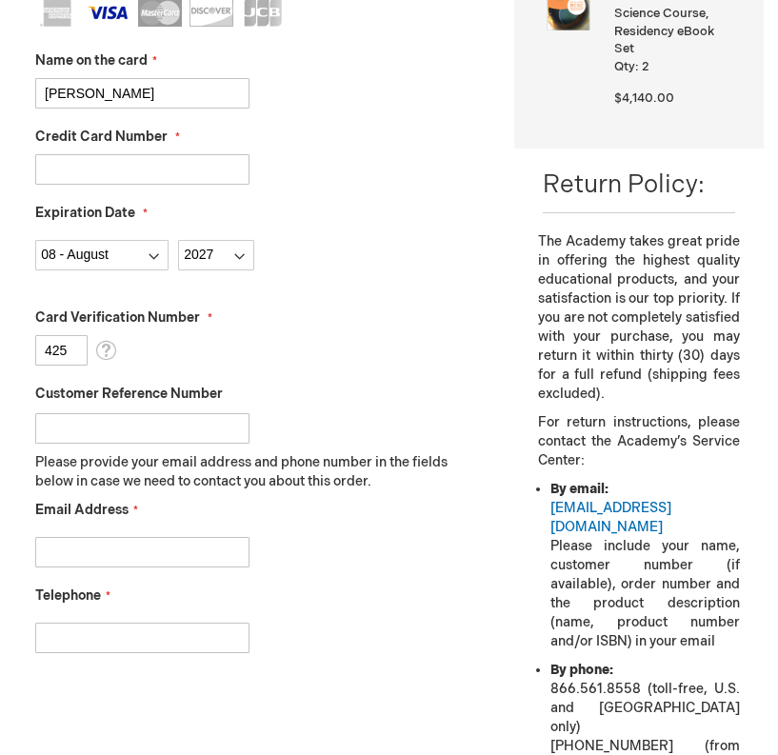
scroll to position [612, 0]
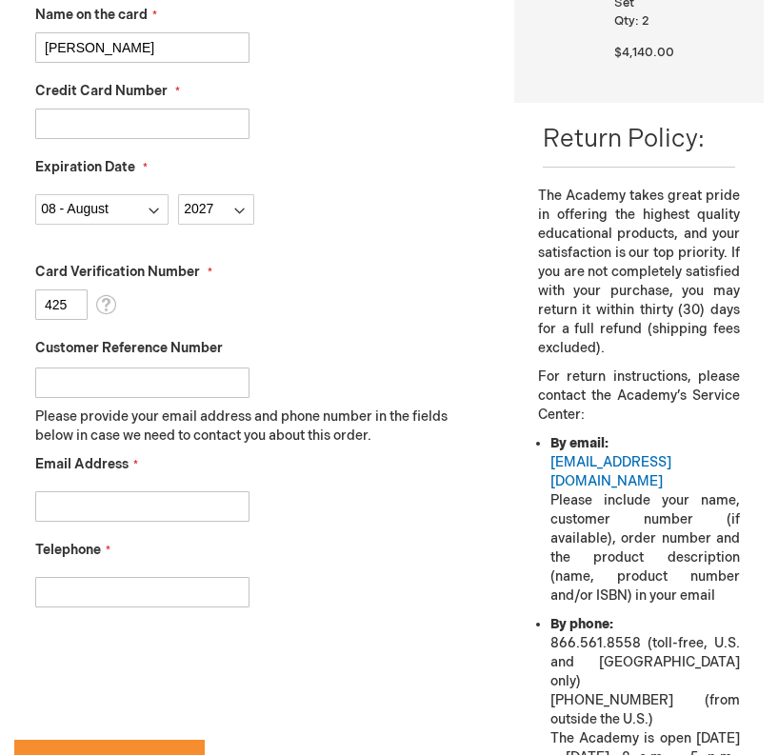
type input "425"
click at [263, 492] on div at bounding box center [260, 502] width 450 height 40
click at [191, 505] on input "Email Address" at bounding box center [142, 506] width 214 height 30
type input "ophthed@dal.ca"
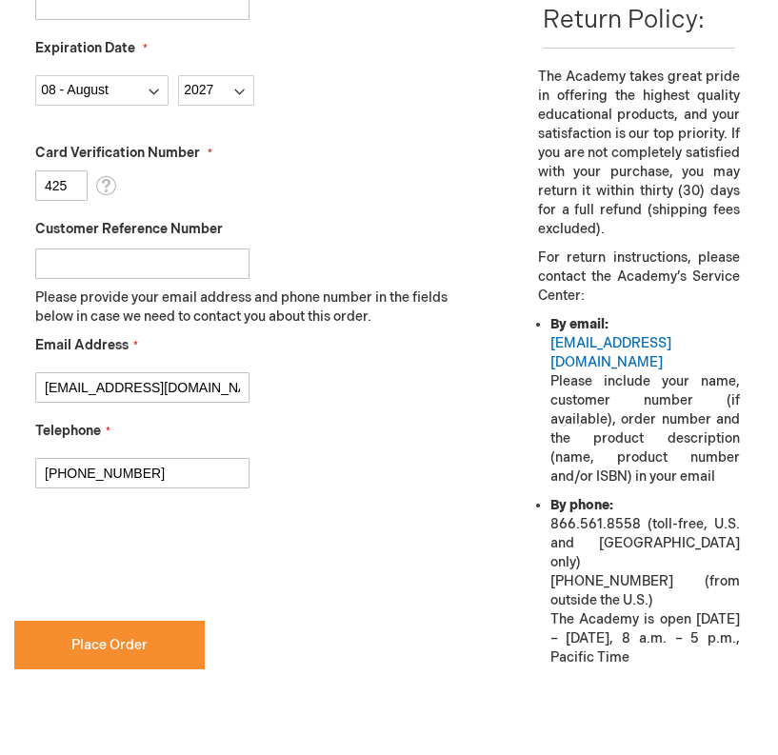
scroll to position [728, 0]
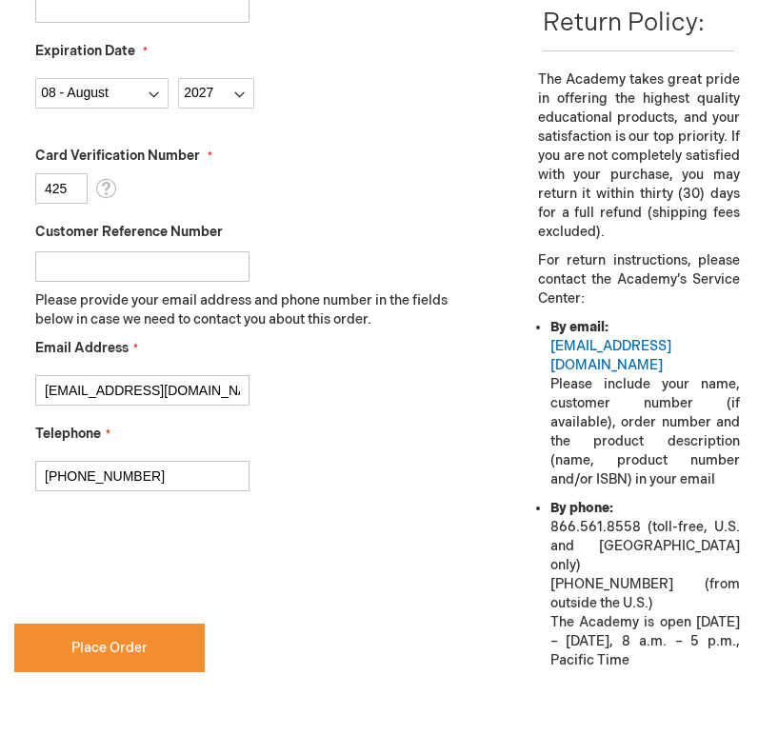
type input "902-473-2517"
checkbox input "true"
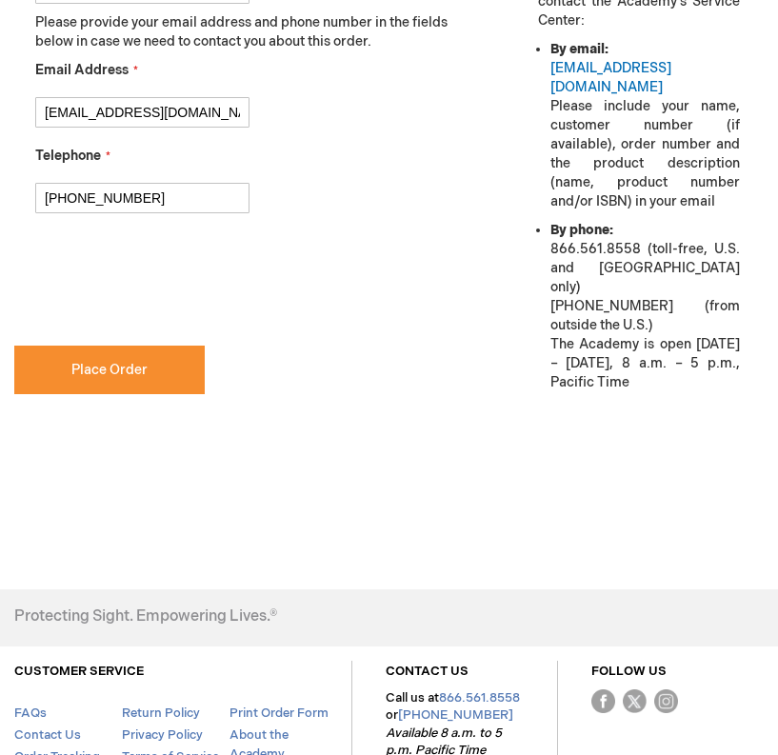
scroll to position [1160, 0]
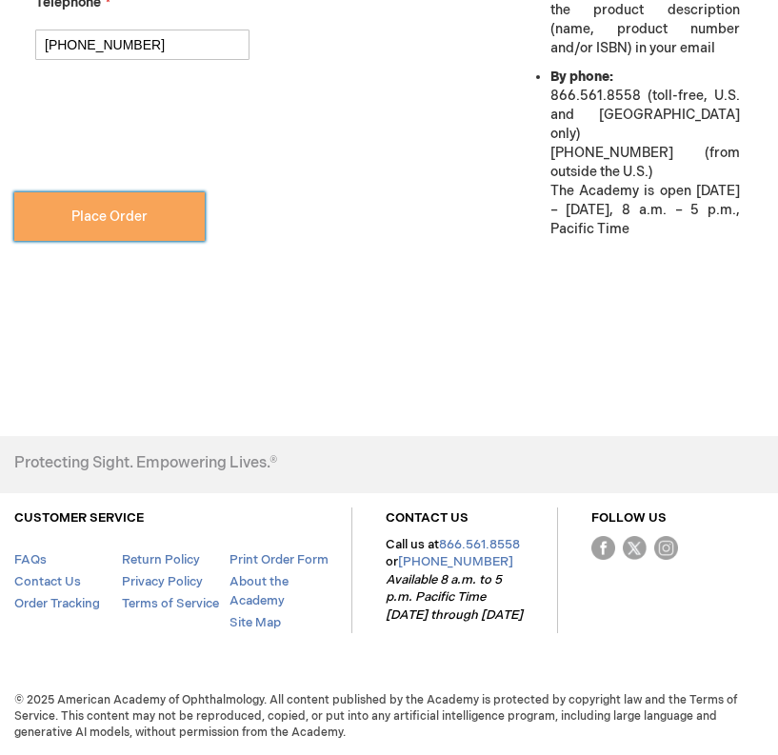
click at [107, 238] on button "Place Order" at bounding box center [109, 216] width 190 height 49
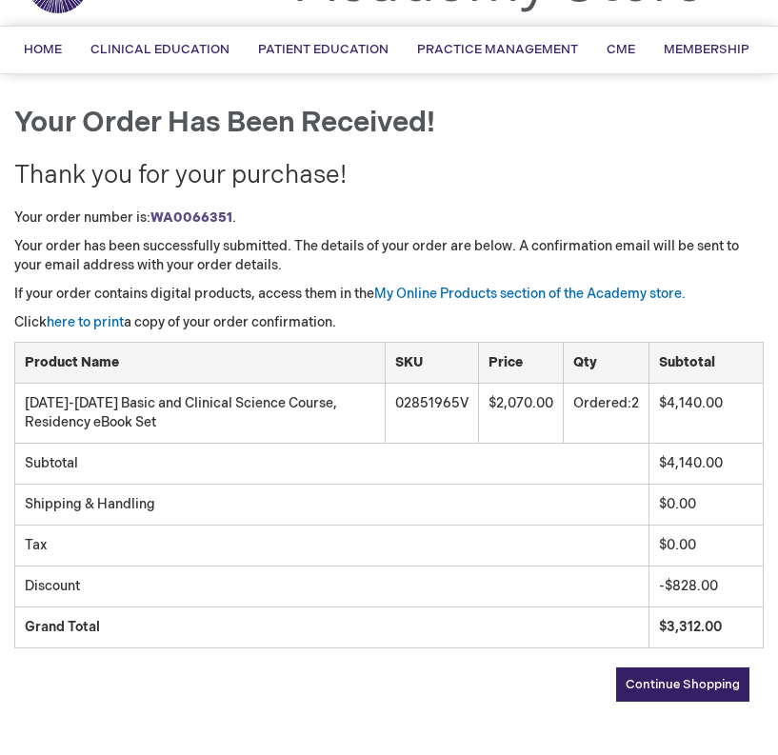
scroll to position [126, 0]
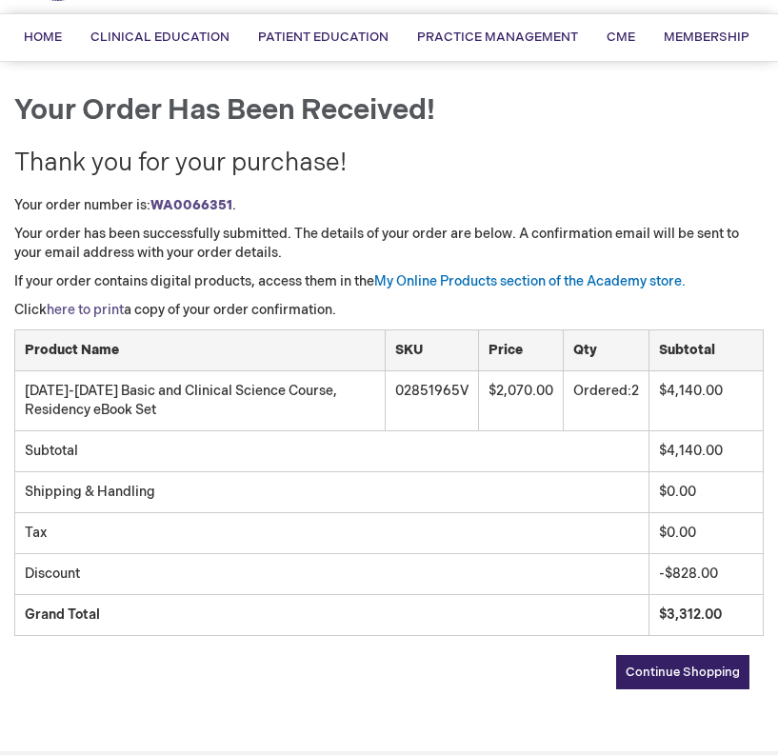
click at [86, 309] on link "here to print" at bounding box center [85, 310] width 77 height 16
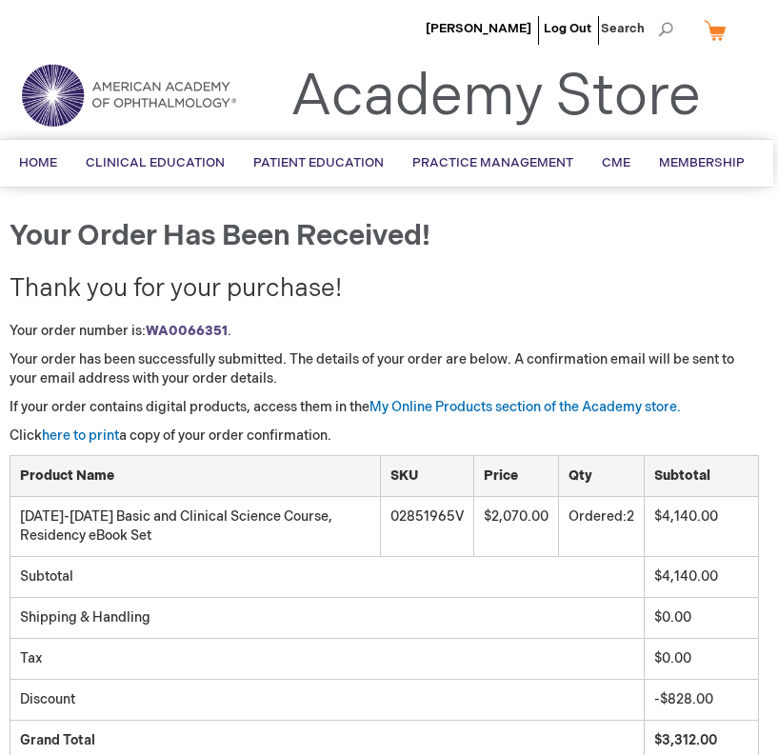
scroll to position [51, 5]
